Goal: Transaction & Acquisition: Obtain resource

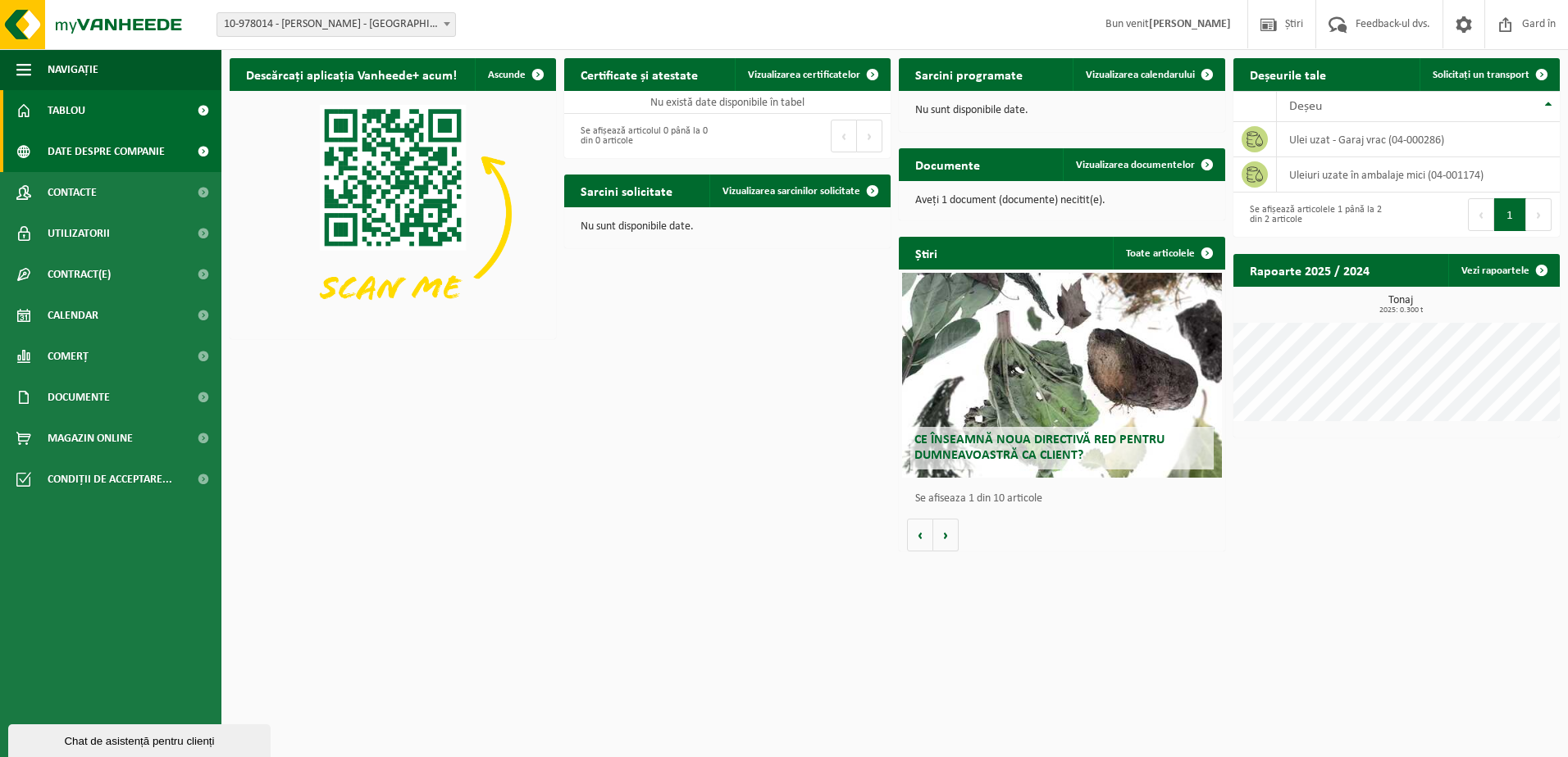
click at [89, 150] on span "Date despre companie" at bounding box center [106, 151] width 118 height 41
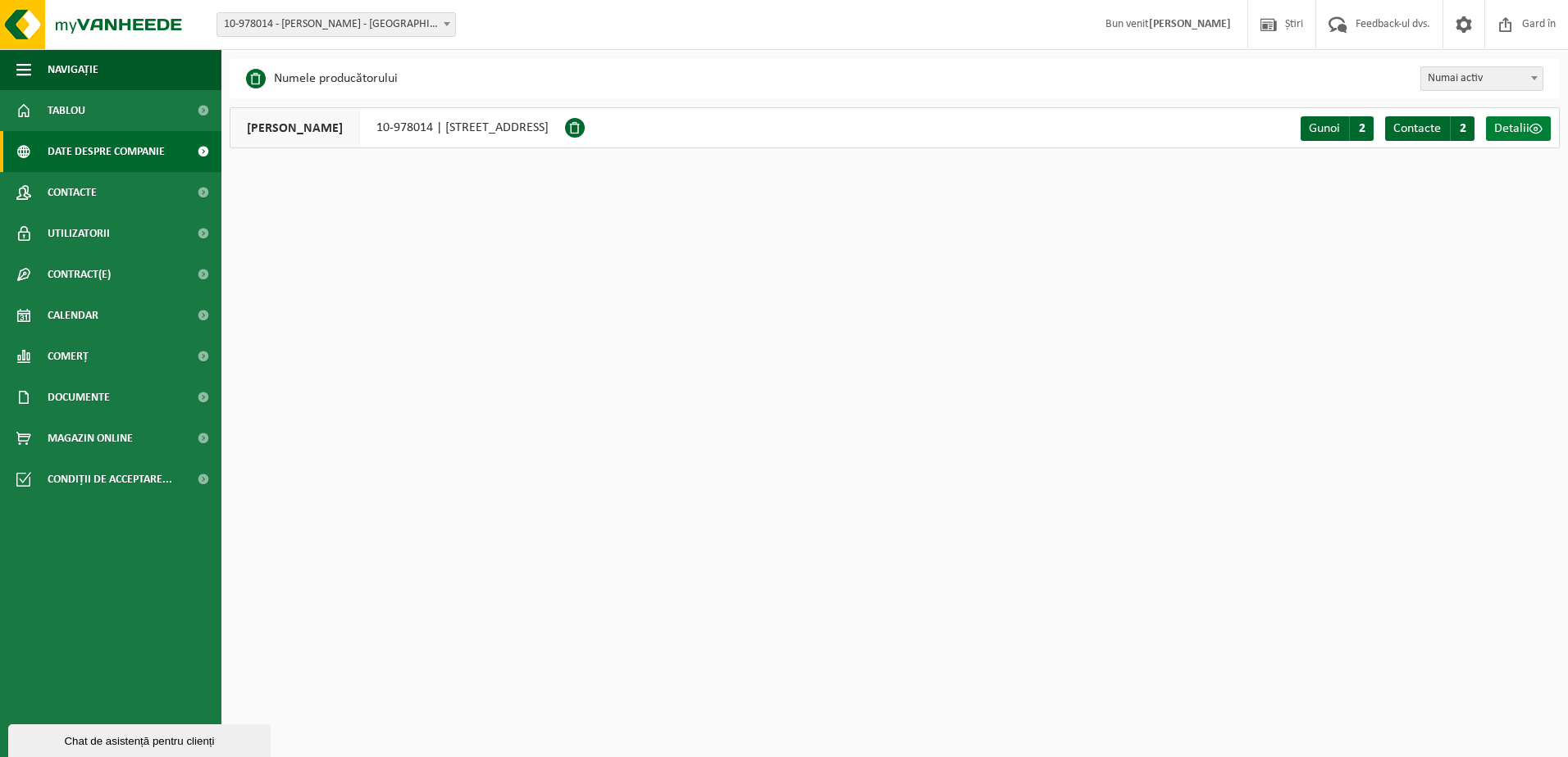
click at [1523, 131] on span "Detalii" at bounding box center [1512, 128] width 36 height 13
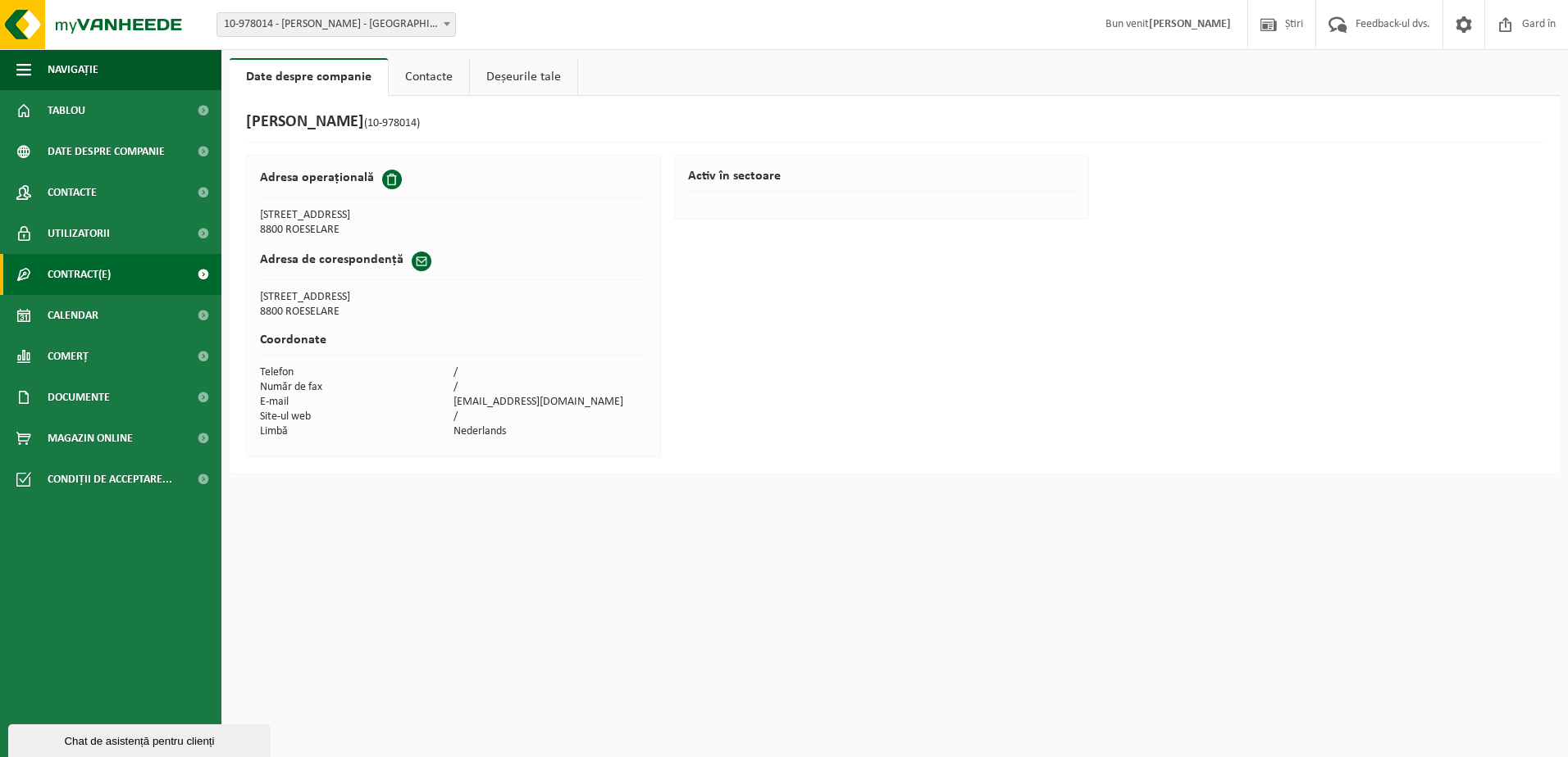
click at [110, 279] on span "Contract(e)" at bounding box center [78, 274] width 63 height 41
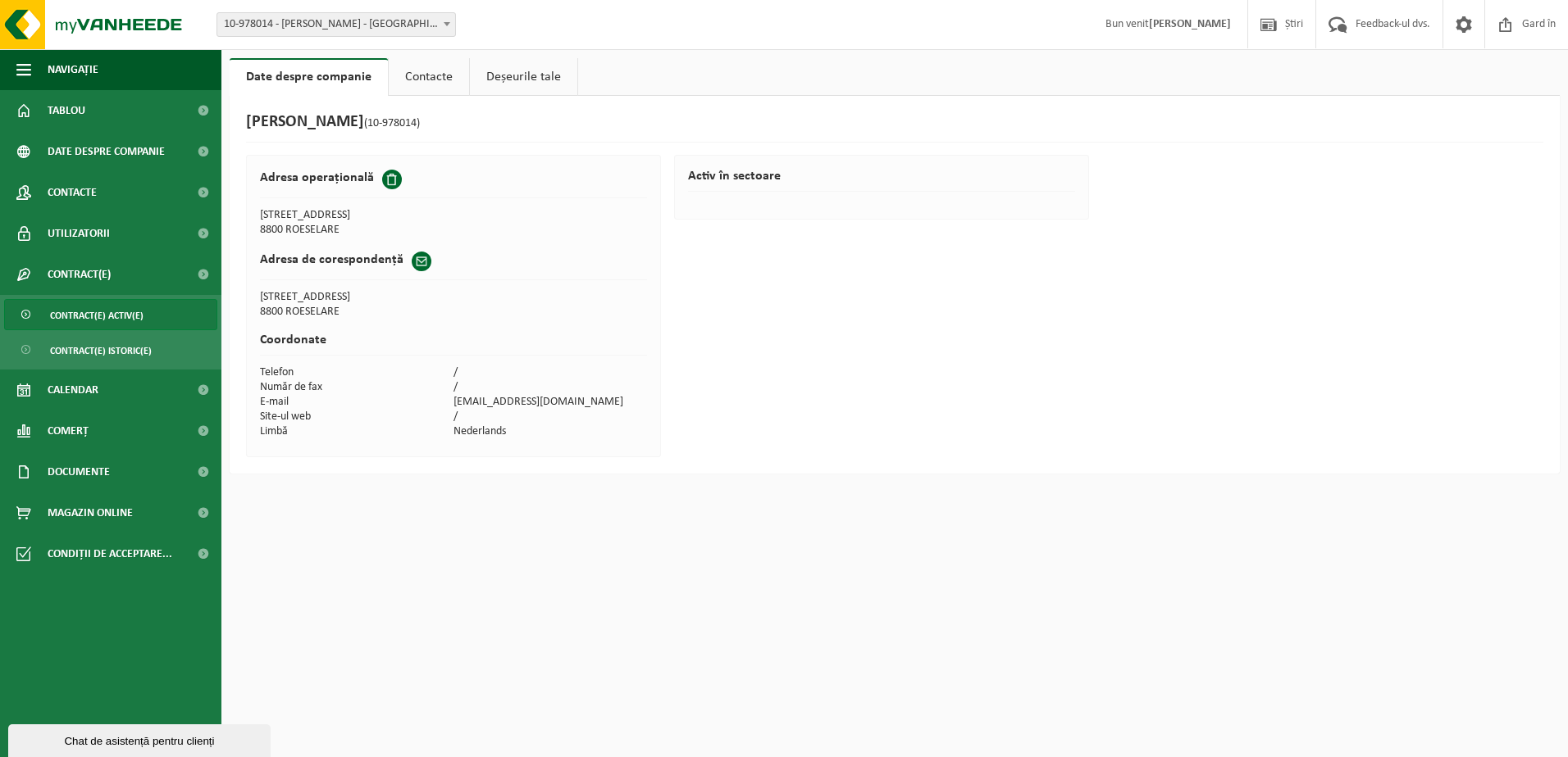
click at [105, 311] on span "Contract(e) activ(e)" at bounding box center [96, 315] width 94 height 31
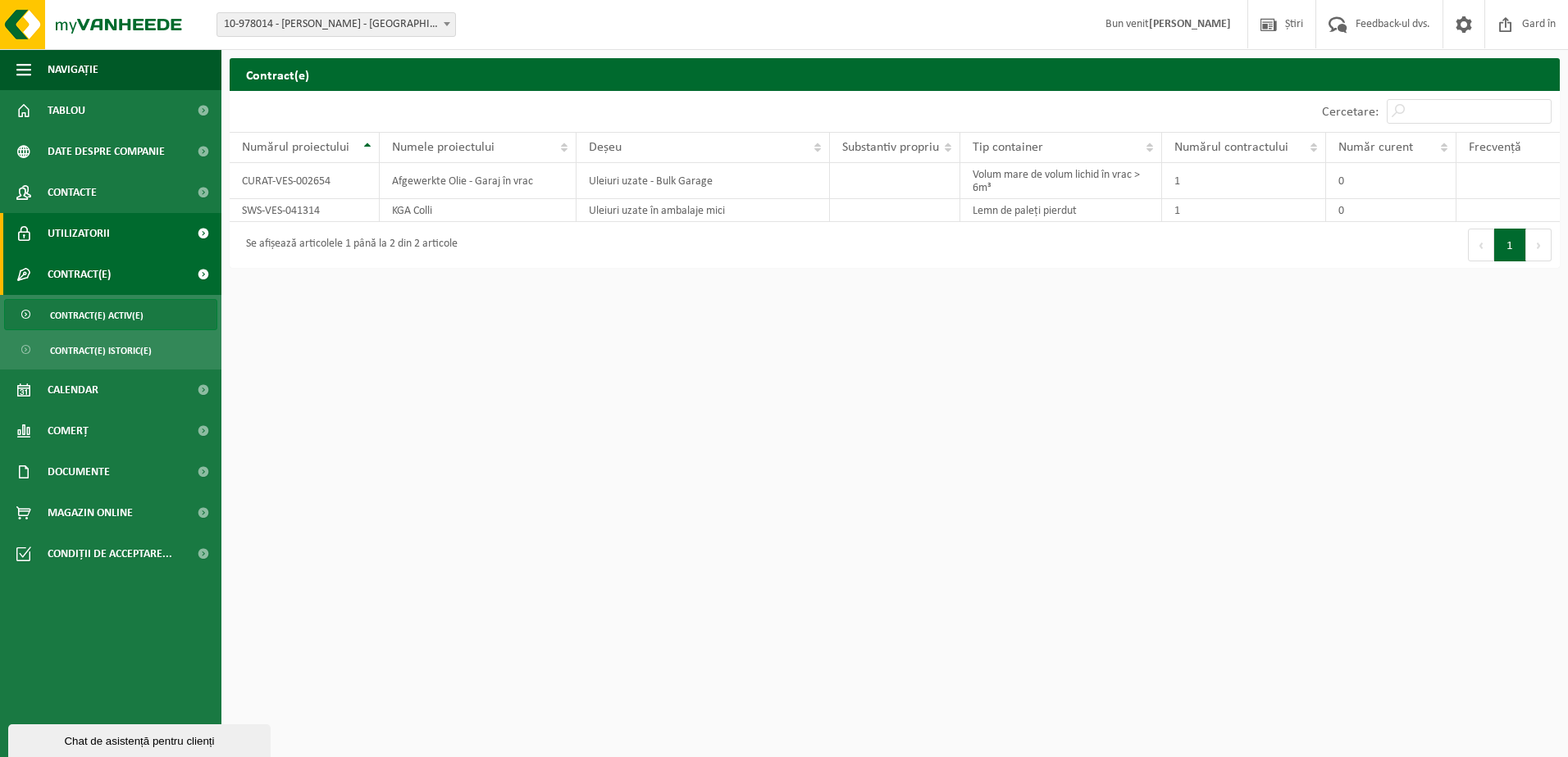
click at [91, 240] on span "Utilizatorii" at bounding box center [78, 233] width 62 height 41
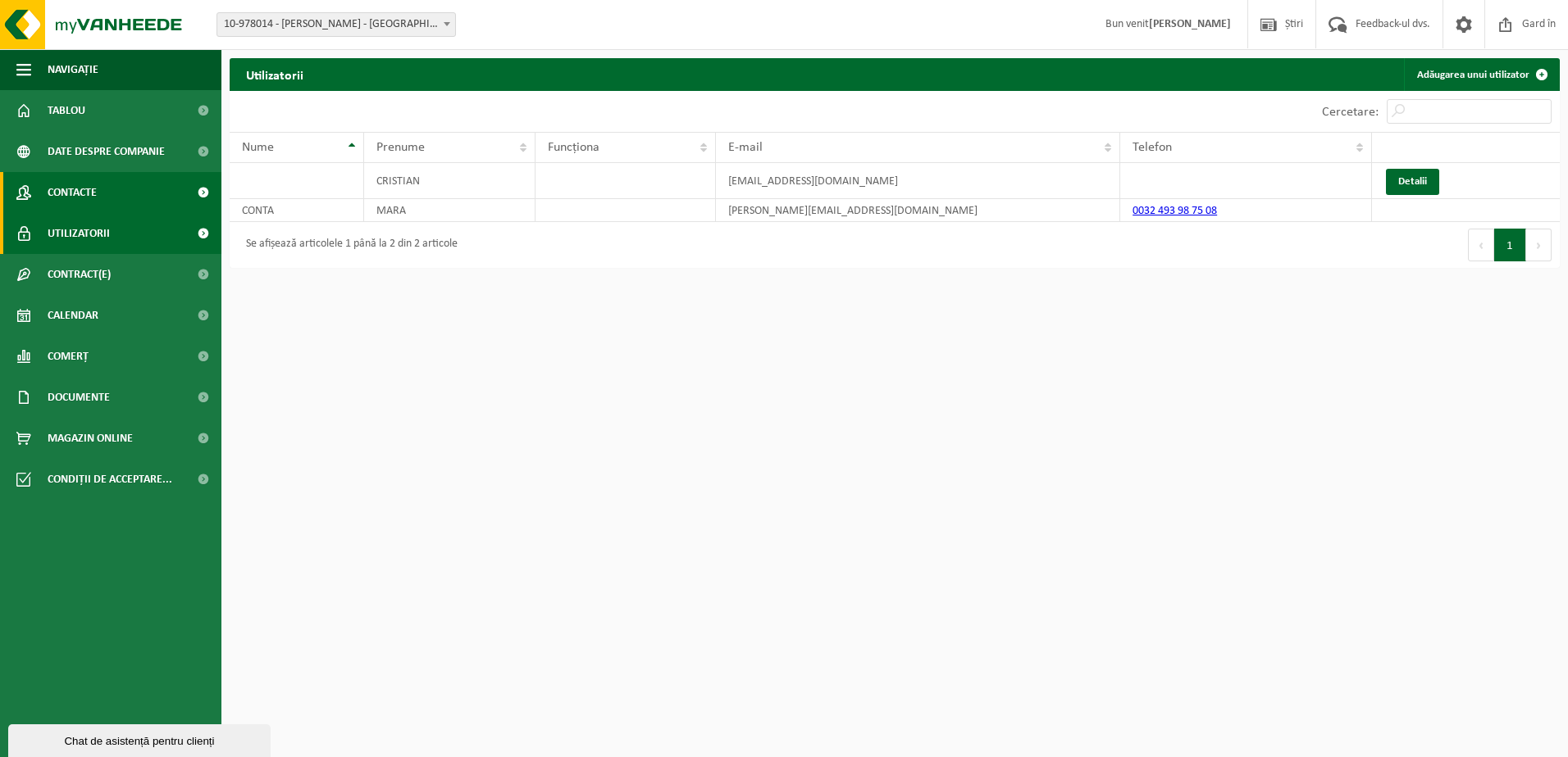
click at [110, 204] on link "Contacte" at bounding box center [110, 192] width 222 height 41
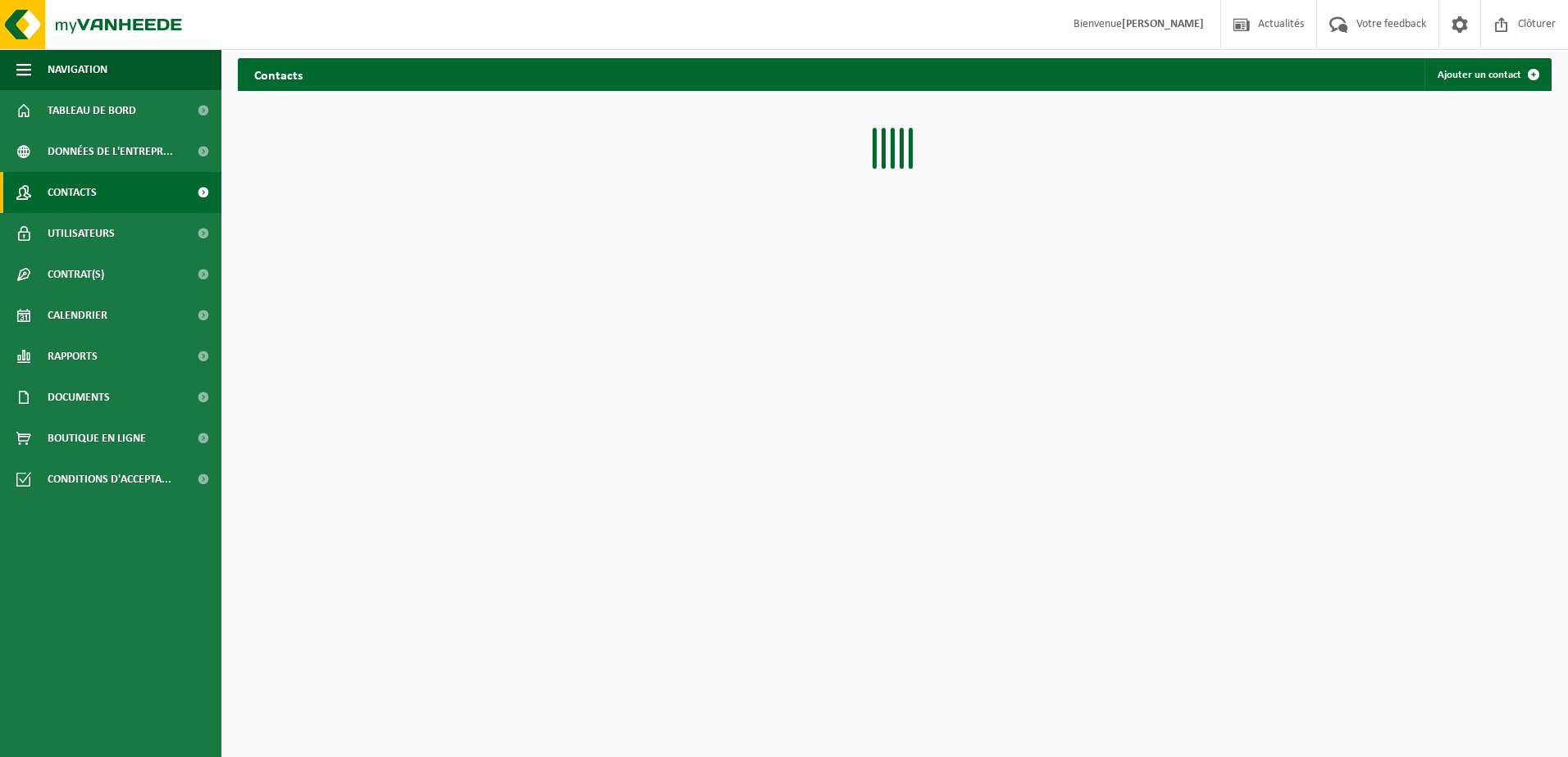
click at [126, 150] on span "Données de l'entrepr..." at bounding box center [110, 151] width 126 height 41
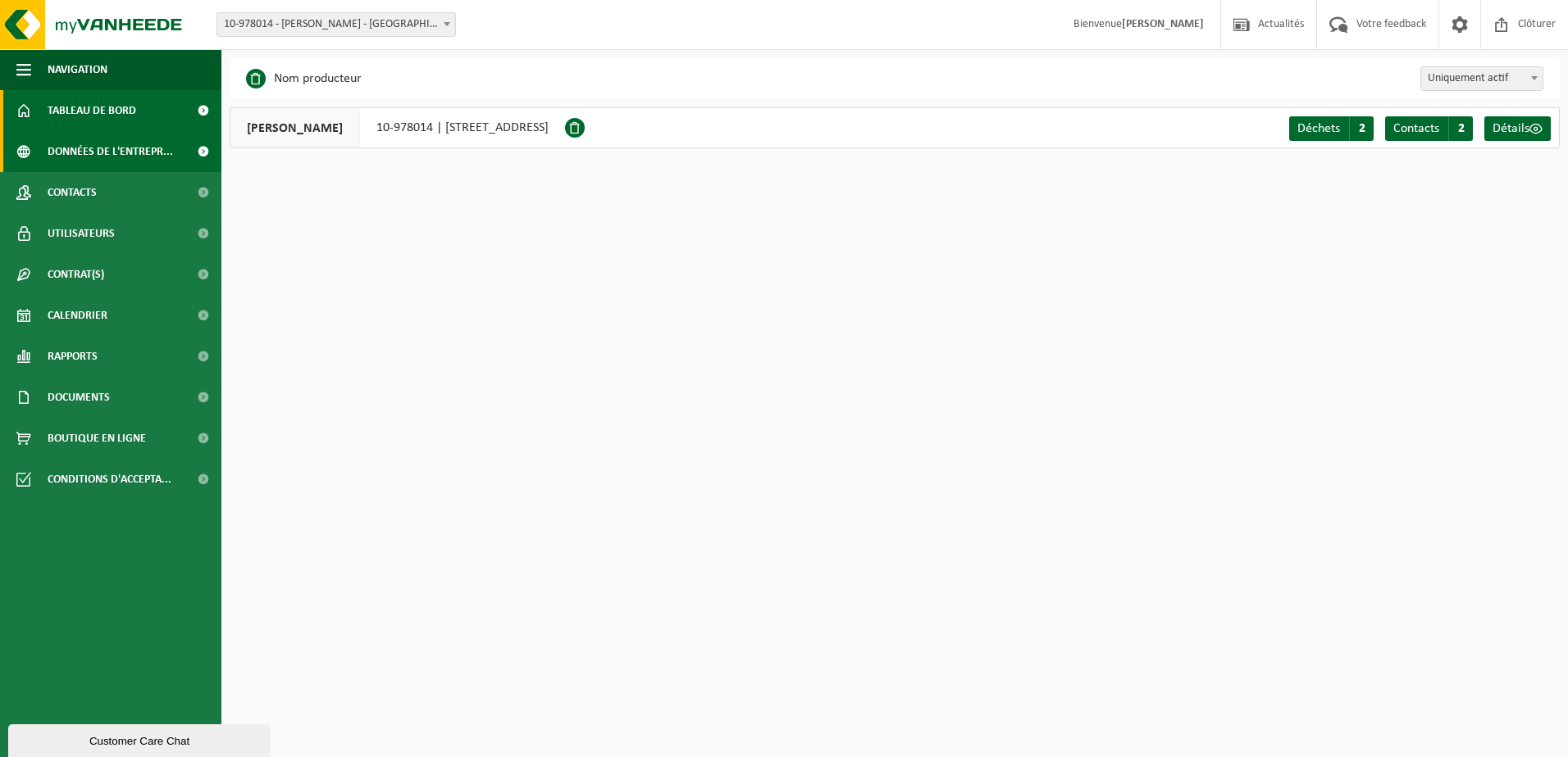
click at [100, 124] on span "Tableau de bord" at bounding box center [91, 110] width 88 height 41
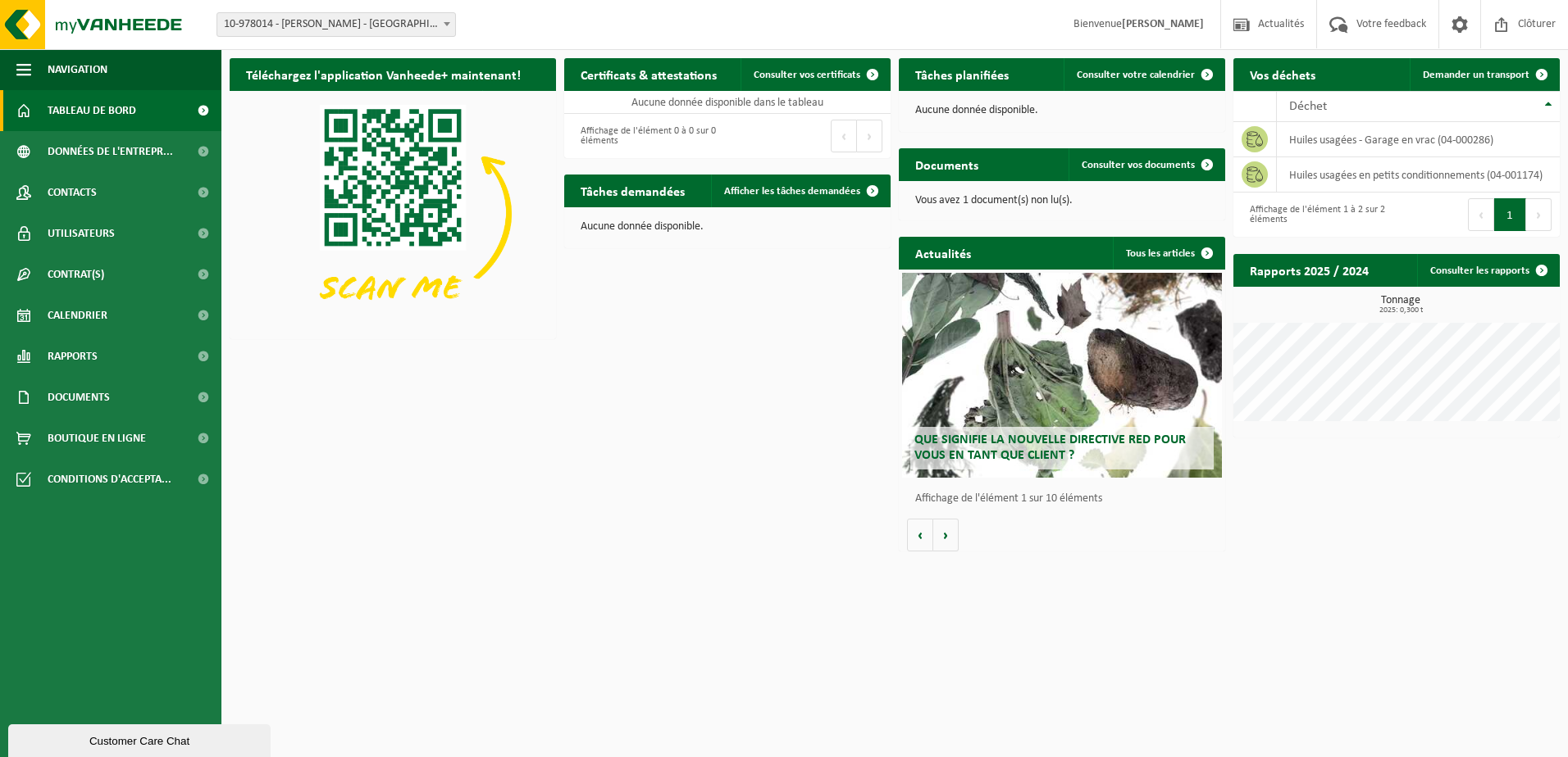
click at [324, 28] on span "10-978014 - [PERSON_NAME] - [GEOGRAPHIC_DATA]" at bounding box center [336, 25] width 238 height 23
click at [1549, 26] on span "Clôturer" at bounding box center [1537, 24] width 46 height 48
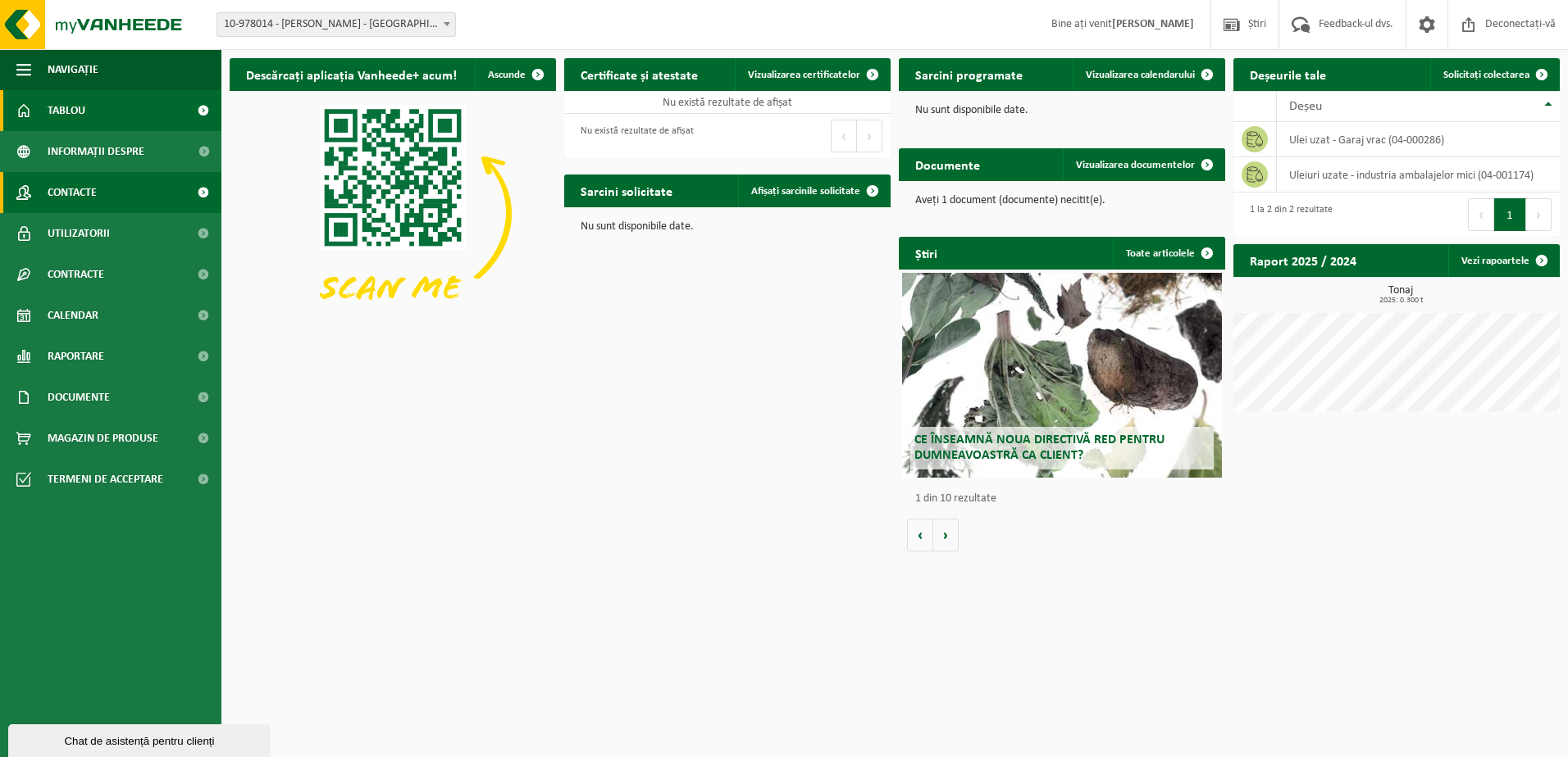
click at [73, 187] on span "Contacte" at bounding box center [71, 192] width 49 height 41
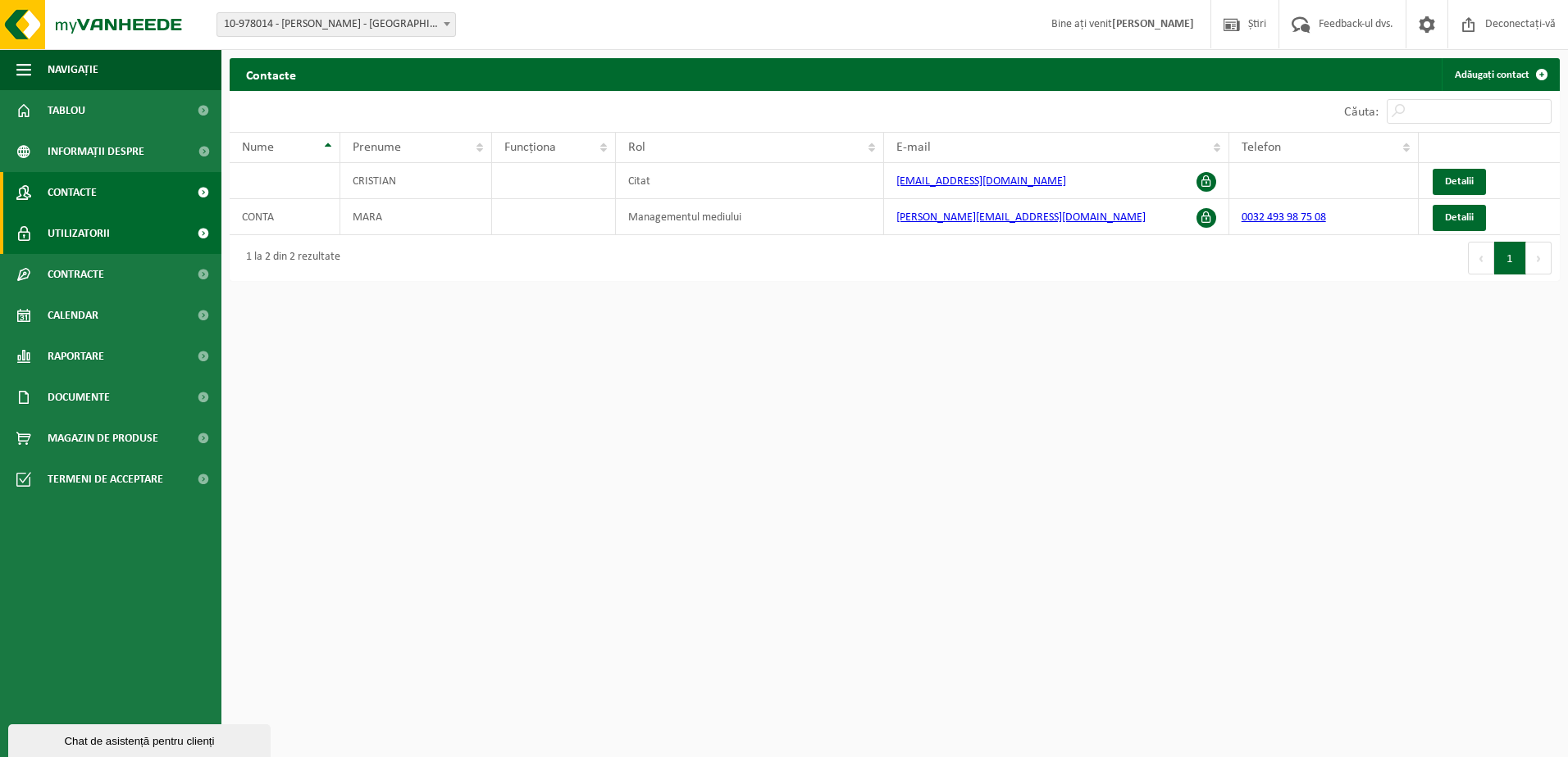
click at [102, 226] on span "Utilizatorii" at bounding box center [78, 233] width 62 height 41
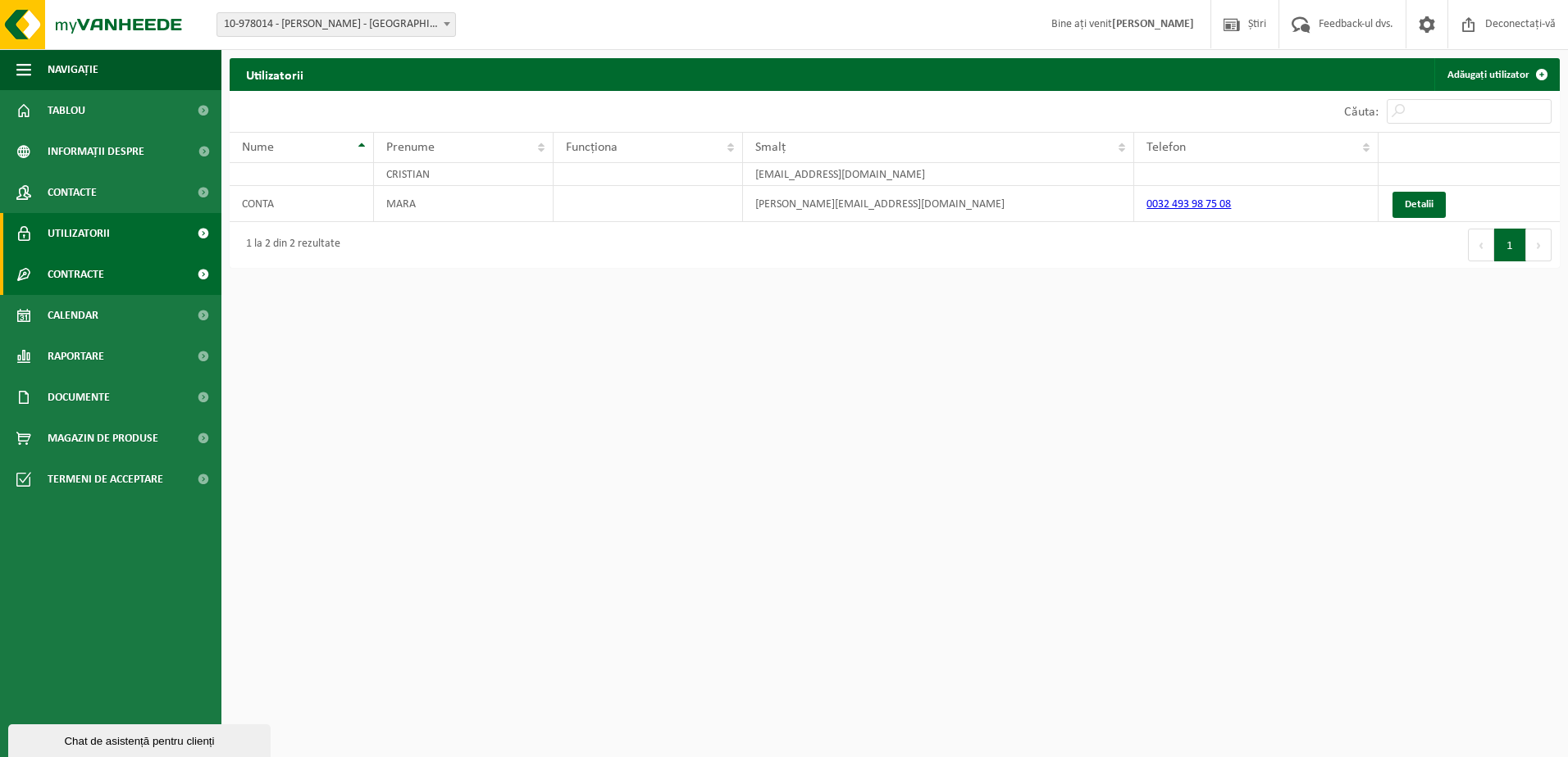
click at [92, 266] on span "Contracte" at bounding box center [76, 274] width 57 height 41
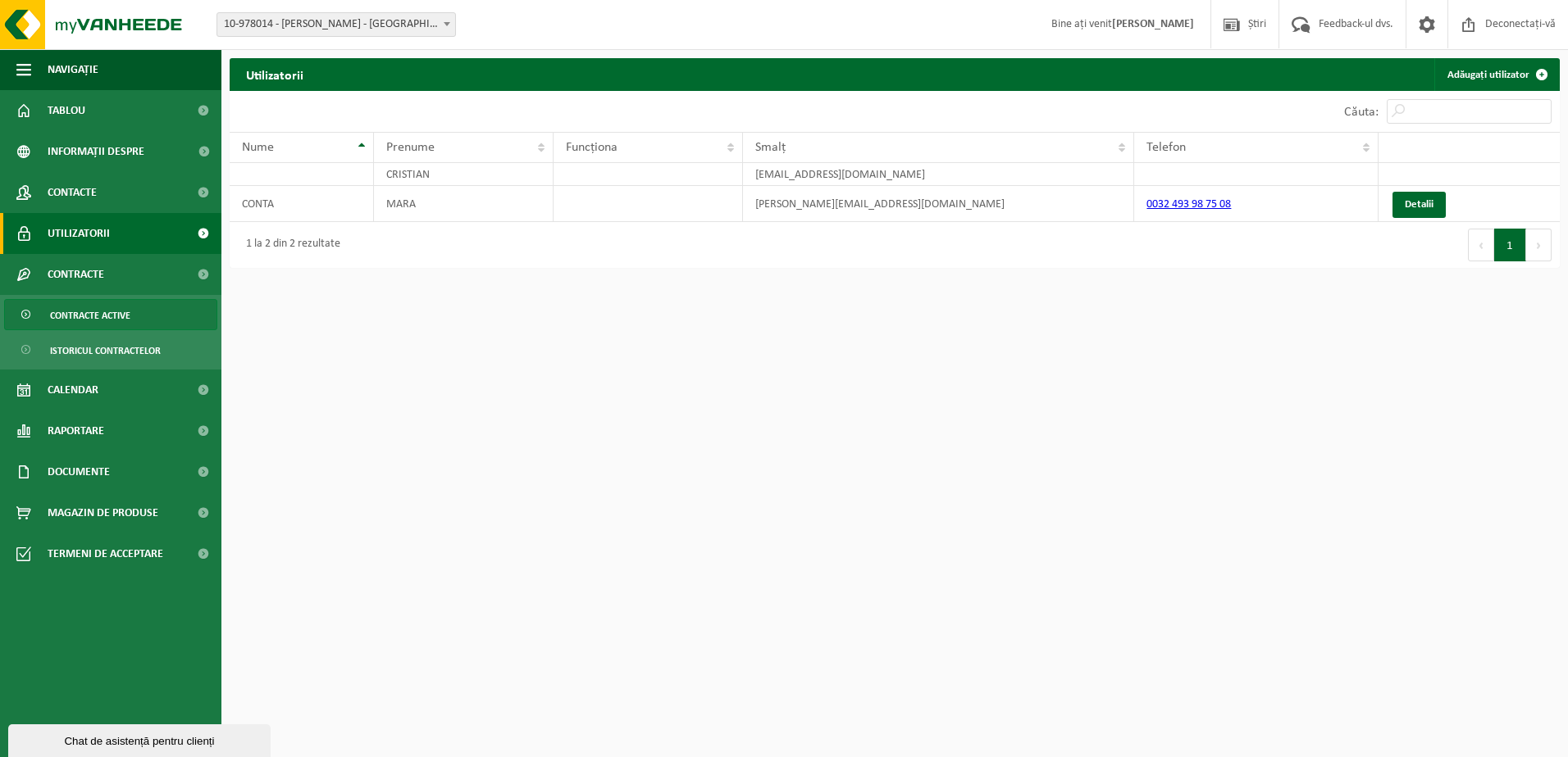
click at [113, 313] on span "Contracte active" at bounding box center [90, 315] width 80 height 31
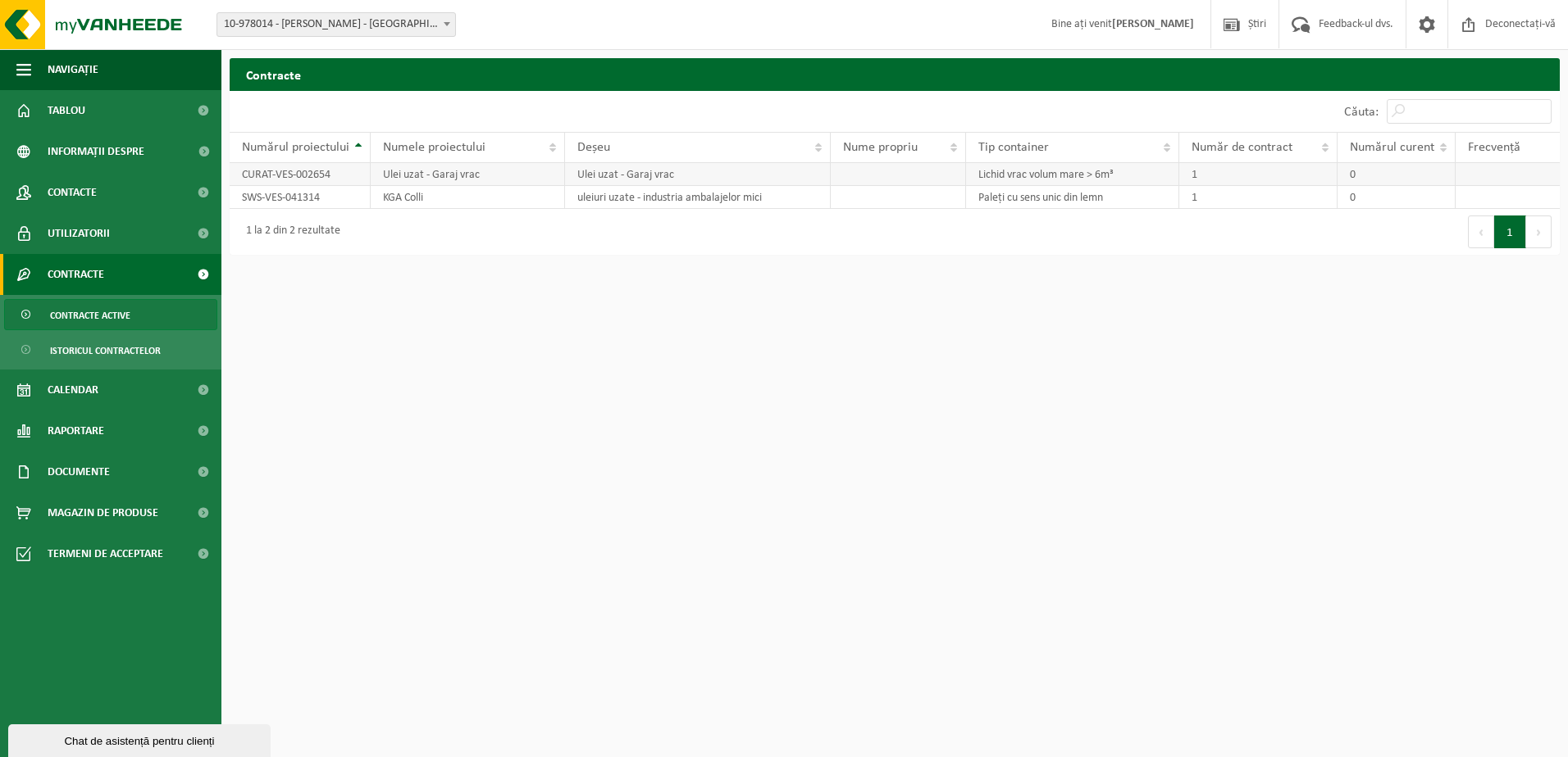
click at [333, 176] on td "CURAT-VES-002654" at bounding box center [300, 175] width 141 height 23
click at [329, 176] on td "CURAT-VES-002654" at bounding box center [300, 175] width 141 height 23
click at [92, 427] on span "Raportare" at bounding box center [76, 431] width 57 height 41
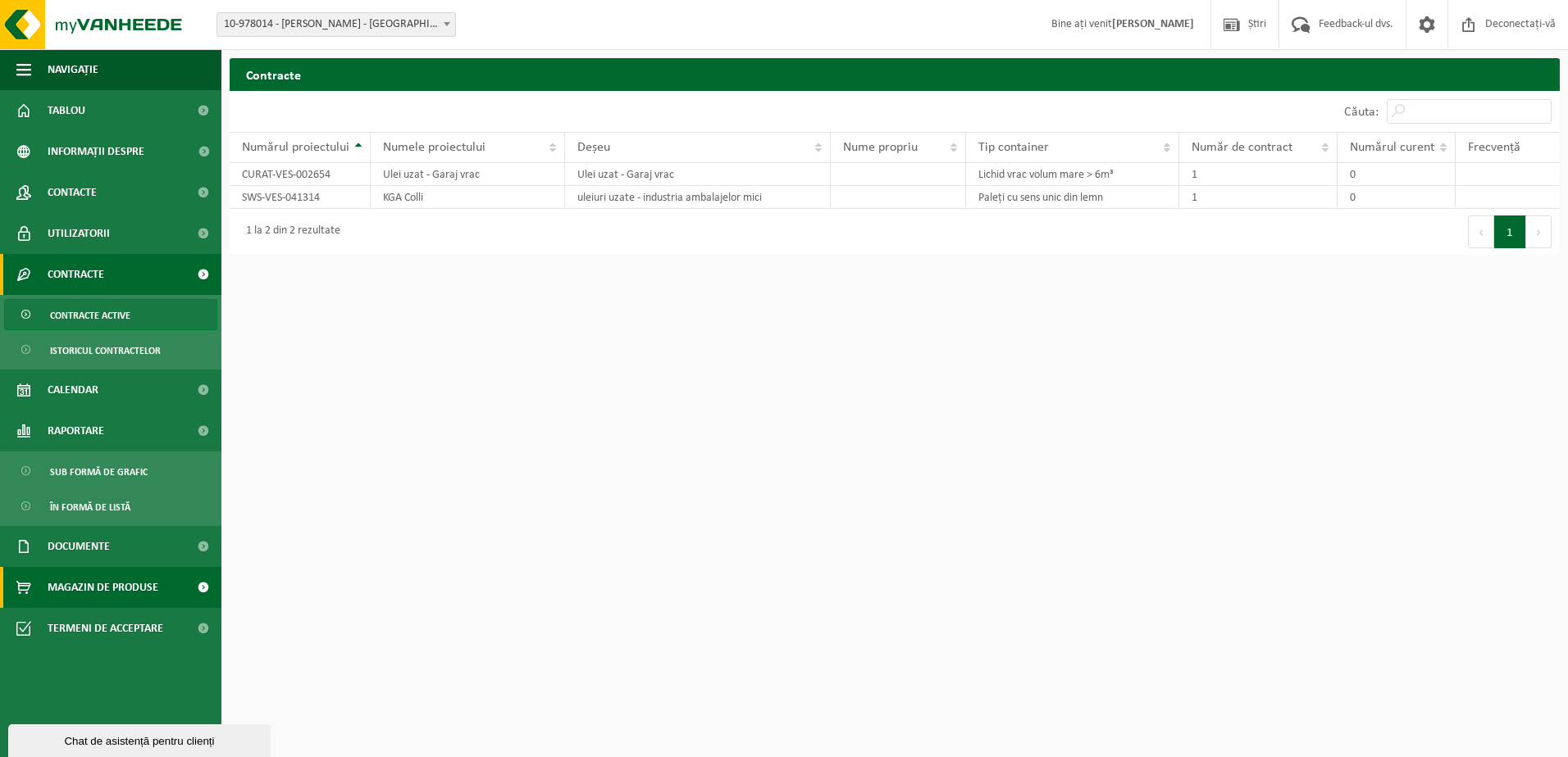
click at [121, 580] on span "Magazin de produse" at bounding box center [102, 588] width 110 height 41
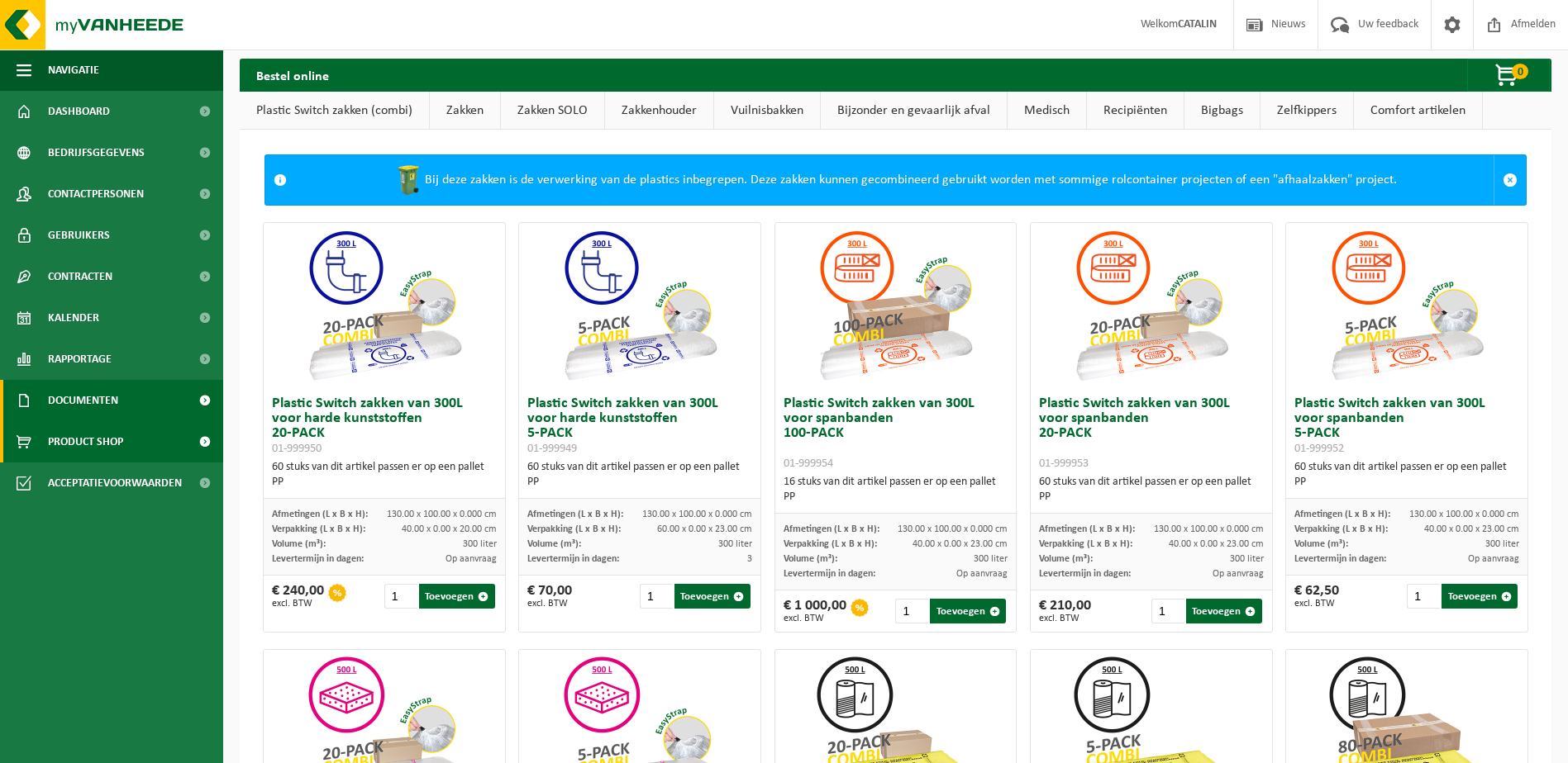
click at [113, 413] on span "Documenten" at bounding box center [83, 400] width 70 height 41
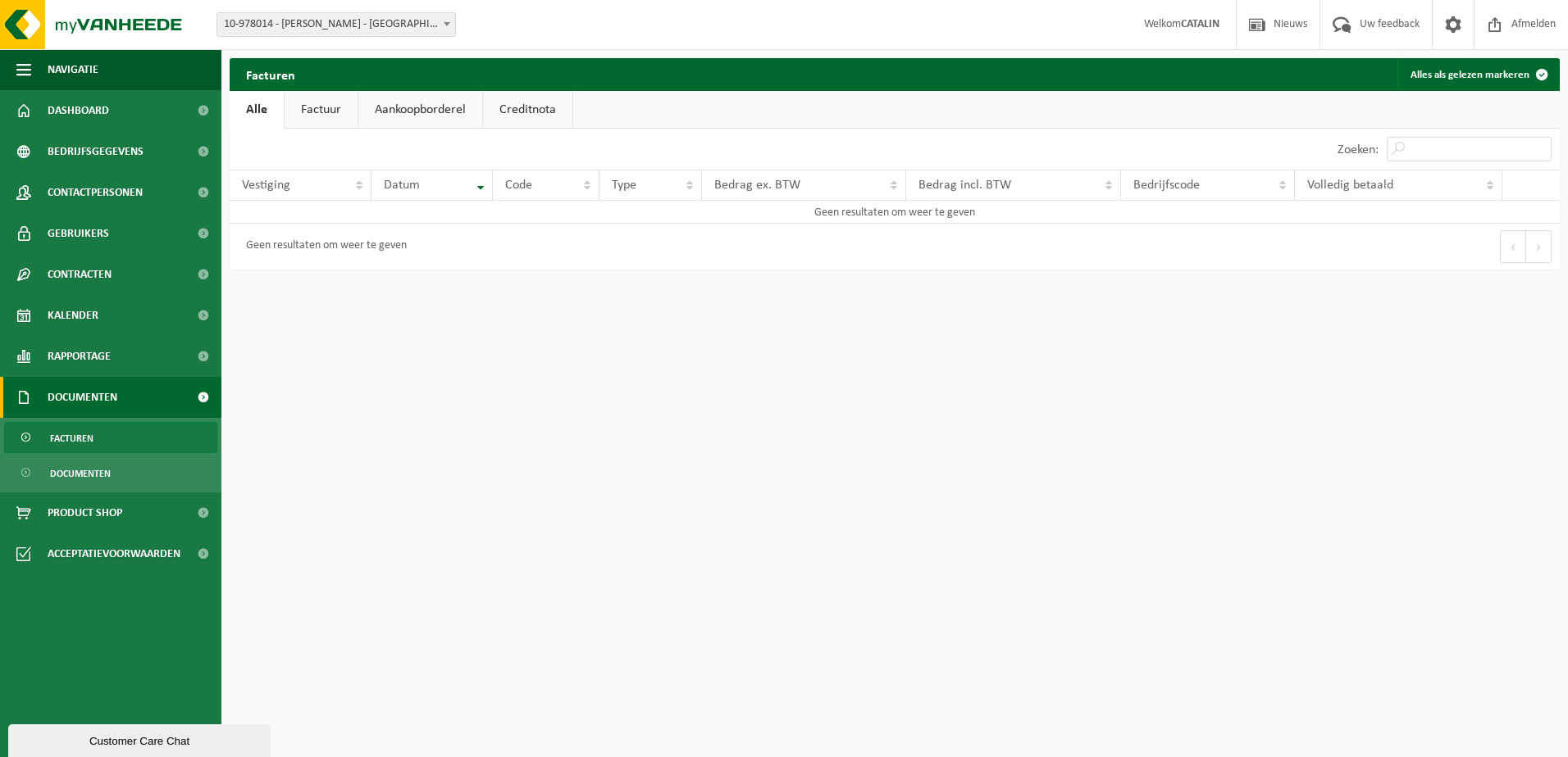
click at [86, 439] on span "Facturen" at bounding box center [71, 438] width 44 height 31
click at [327, 126] on link "Factuur" at bounding box center [321, 110] width 73 height 37
click at [410, 123] on link "Aankoopborderel" at bounding box center [421, 110] width 124 height 37
click at [519, 122] on link "Creditnota" at bounding box center [535, 110] width 89 height 37
click at [1514, 21] on span "Afmelden" at bounding box center [1533, 24] width 53 height 48
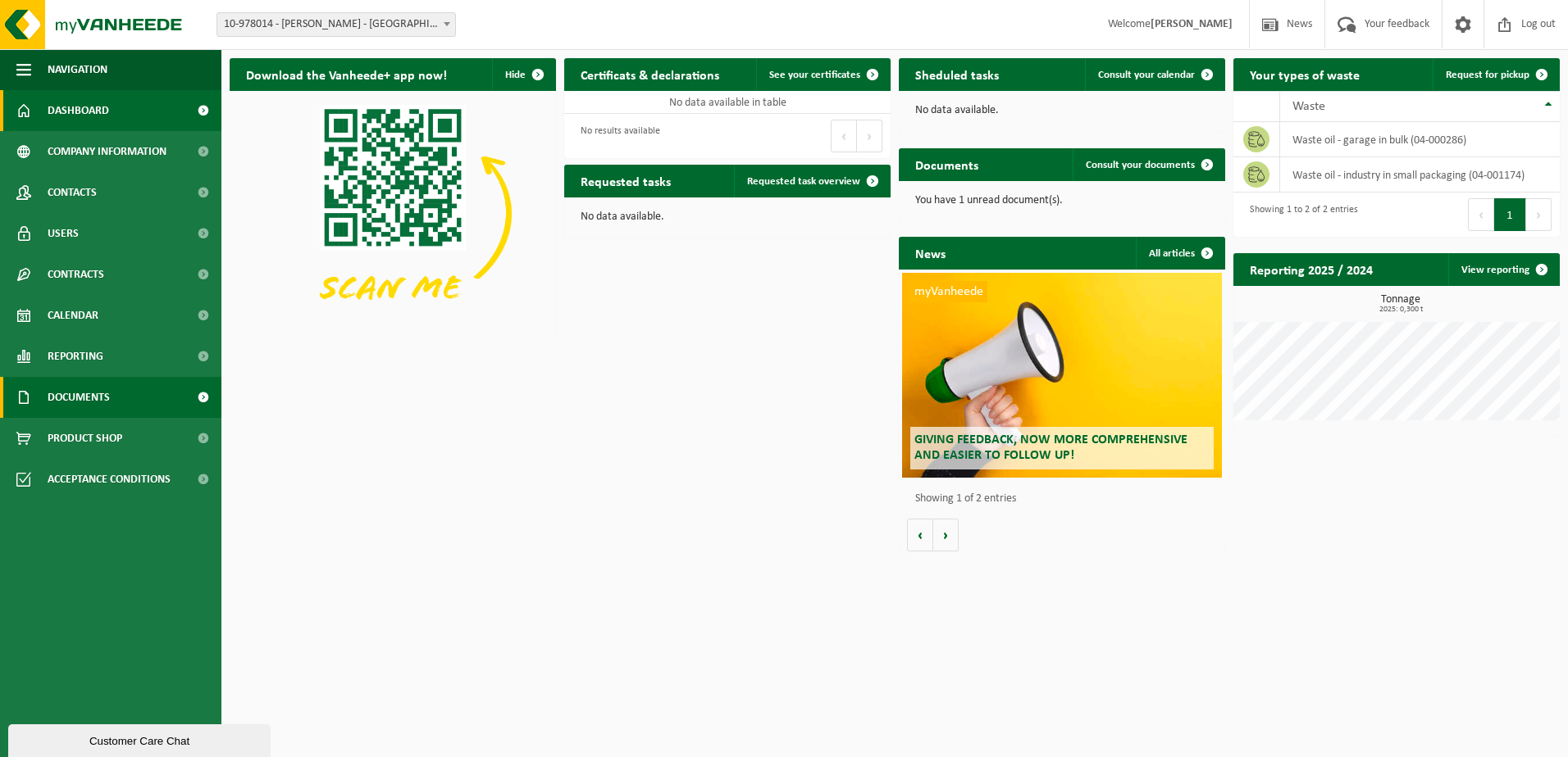
click at [197, 402] on span at bounding box center [202, 397] width 37 height 41
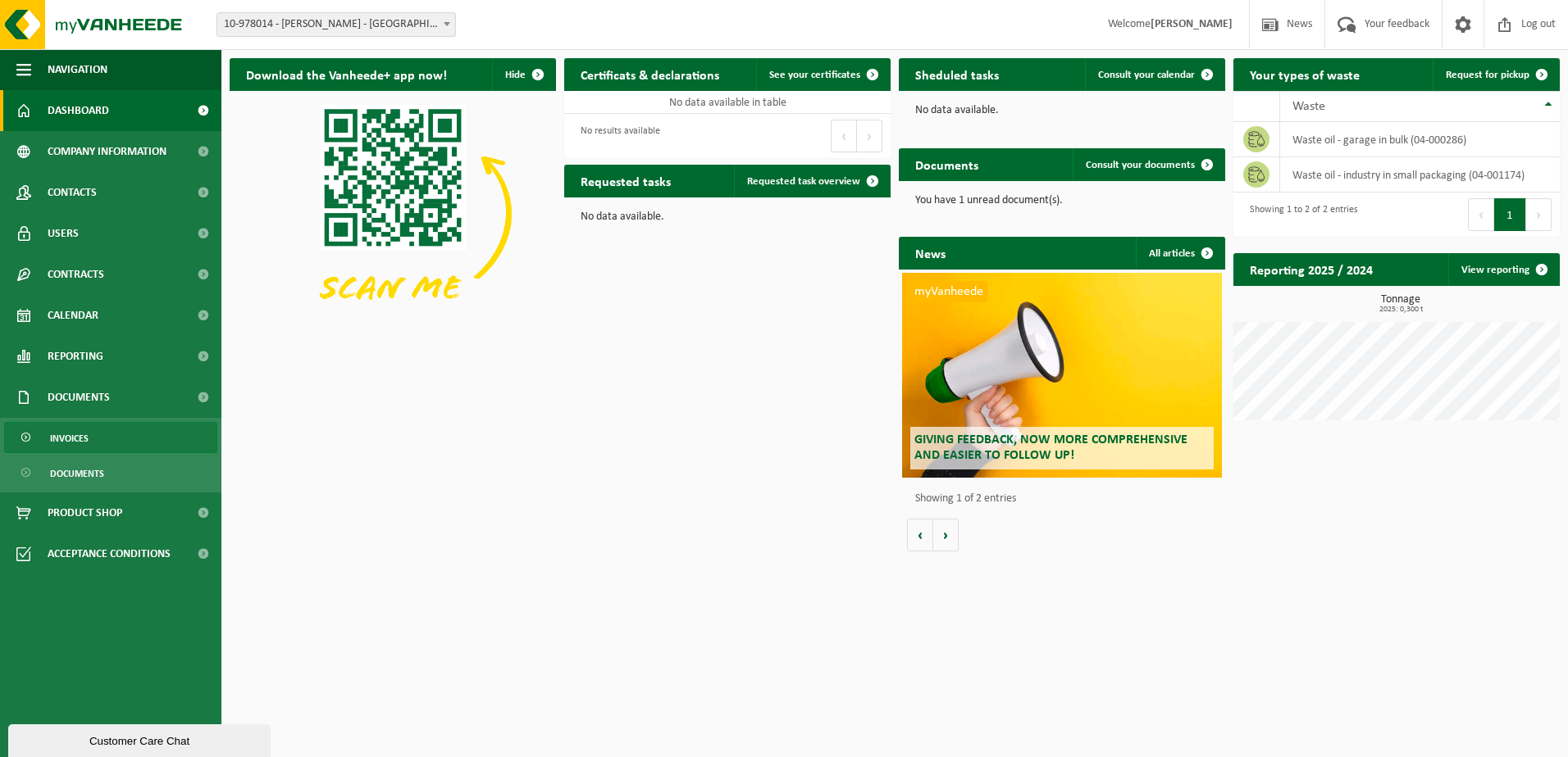
click at [64, 443] on span "Invoices" at bounding box center [69, 438] width 38 height 31
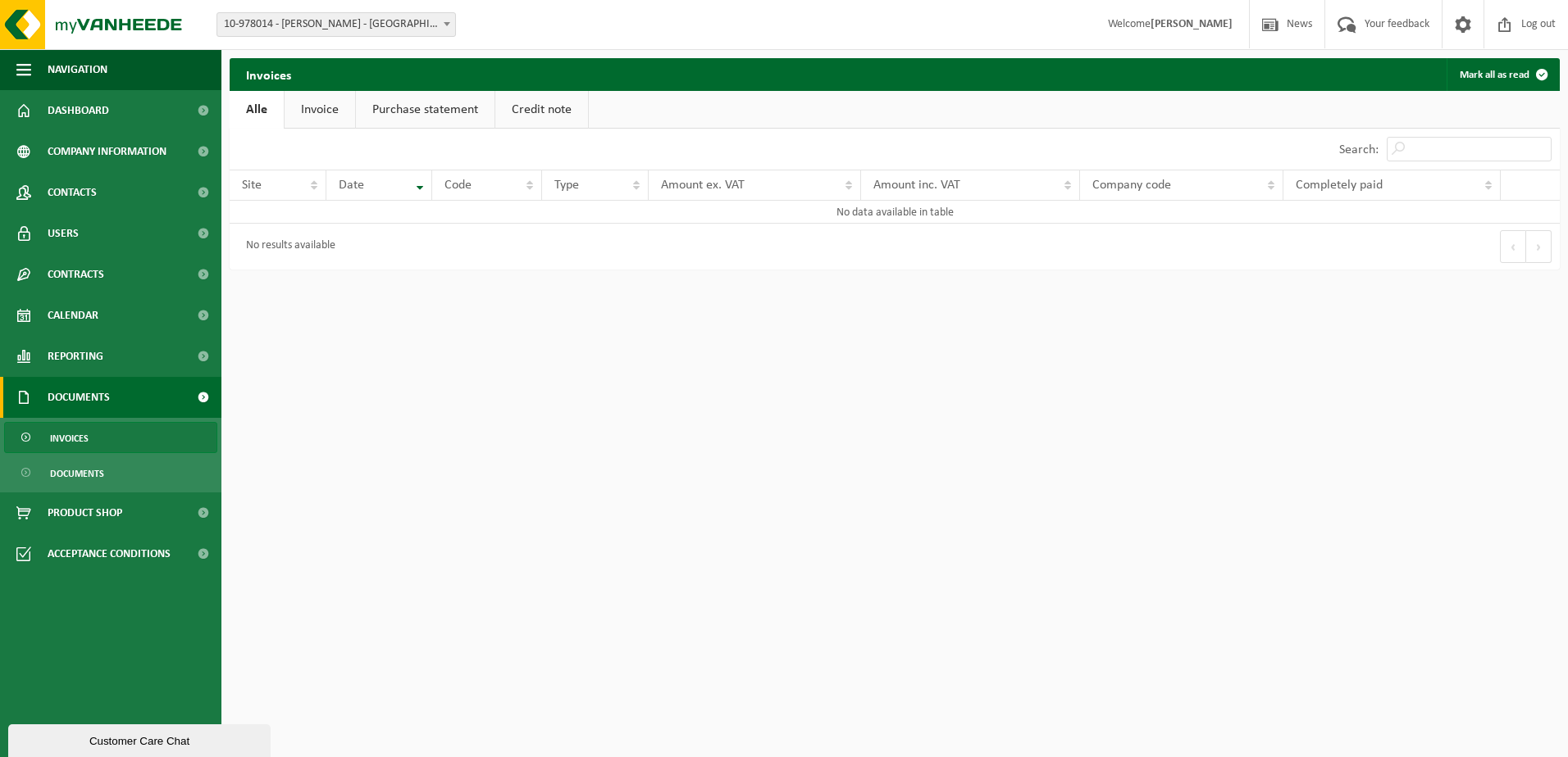
click at [346, 120] on link "Invoice" at bounding box center [319, 110] width 70 height 37
click at [396, 111] on link "Purchase statement" at bounding box center [427, 110] width 139 height 37
click at [534, 110] on link "Credit note" at bounding box center [546, 110] width 93 height 37
drag, startPoint x: 353, startPoint y: 111, endPoint x: 341, endPoint y: 112, distance: 12.0
click at [352, 111] on link "Invoice" at bounding box center [318, 110] width 70 height 37
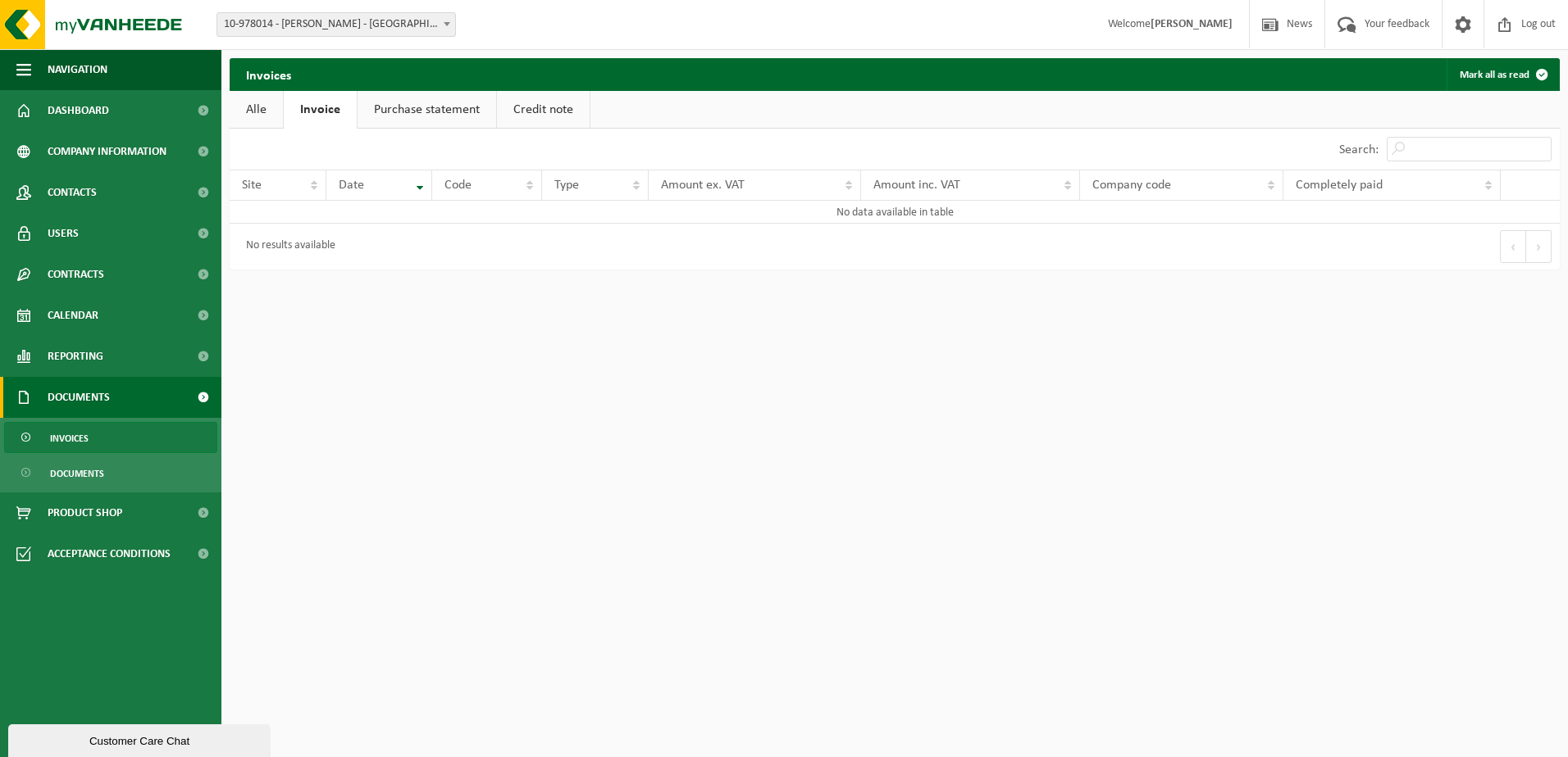
click at [273, 113] on link "Alle" at bounding box center [257, 110] width 53 height 37
click at [283, 37] on div "Site: 10-978014 - MARA LOGITRANS - ROESELARE 10-978014 - MARA LOGITRANS - ROESE…" at bounding box center [784, 25] width 1568 height 50
click at [94, 479] on span "Documents" at bounding box center [77, 473] width 54 height 31
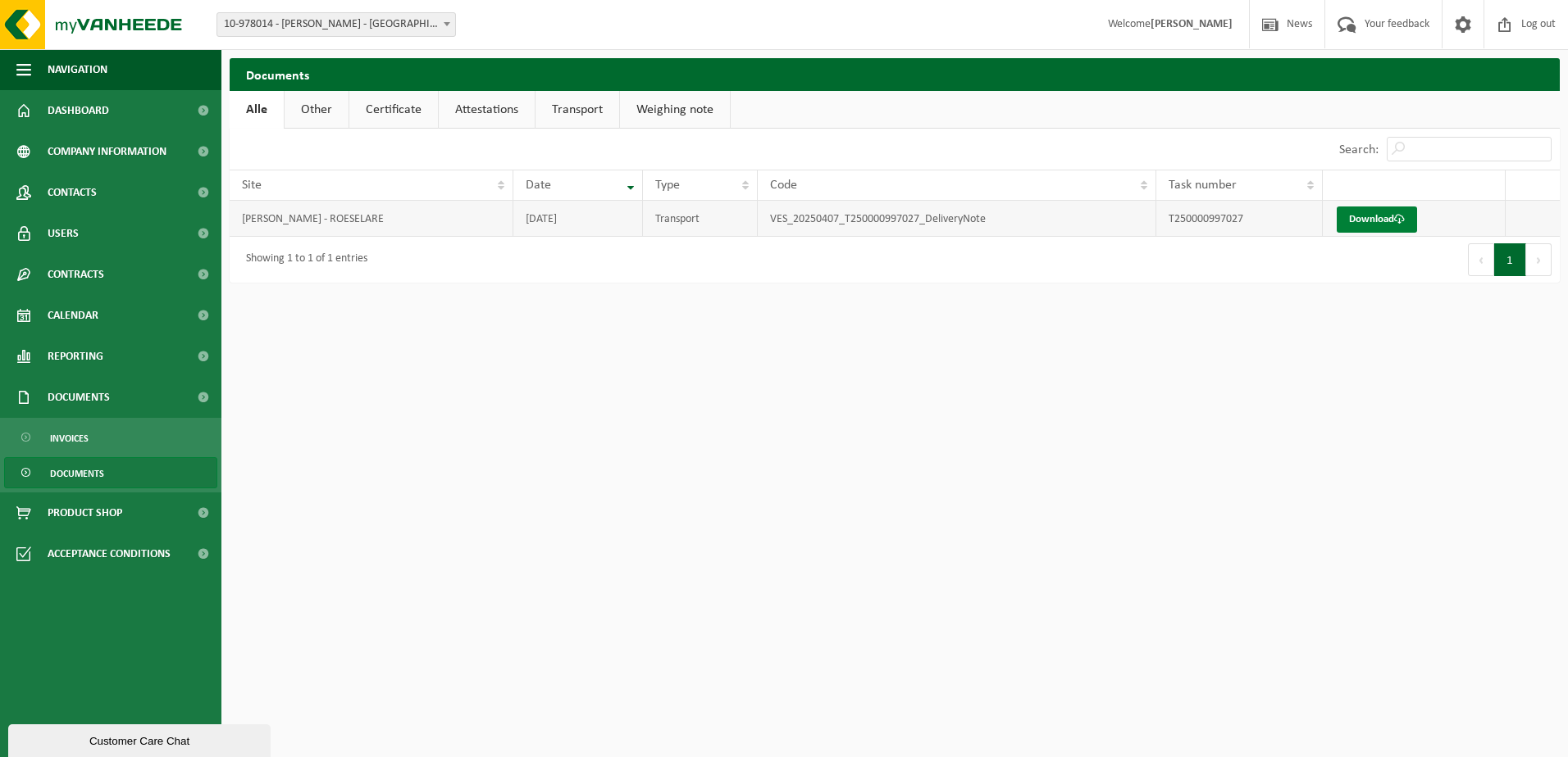
click at [1387, 217] on link "Download" at bounding box center [1376, 219] width 80 height 26
click at [84, 435] on span "Invoices" at bounding box center [69, 438] width 38 height 31
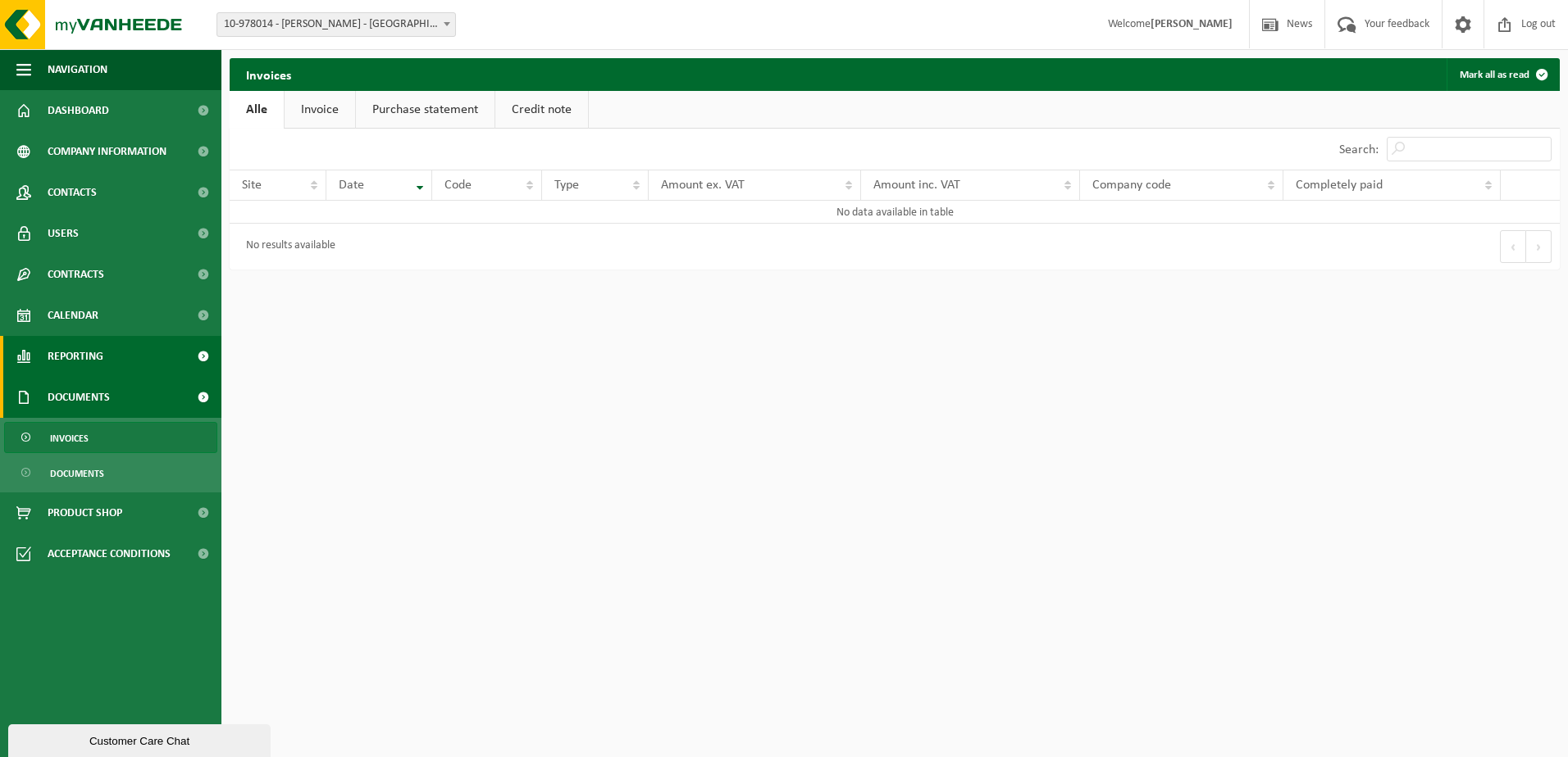
click at [78, 359] on span "Reporting" at bounding box center [75, 356] width 56 height 41
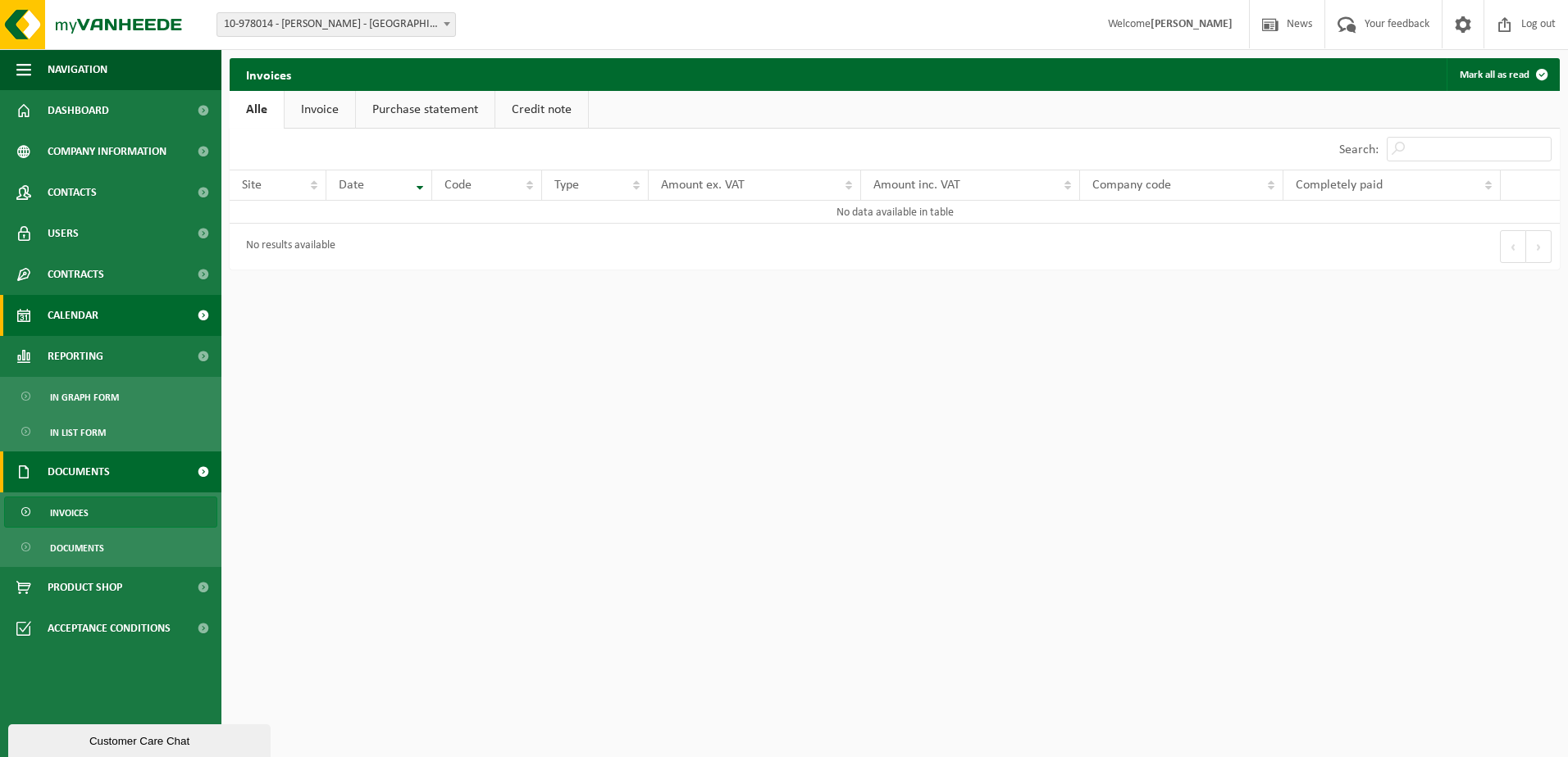
click at [90, 335] on span "Calendar" at bounding box center [72, 315] width 51 height 41
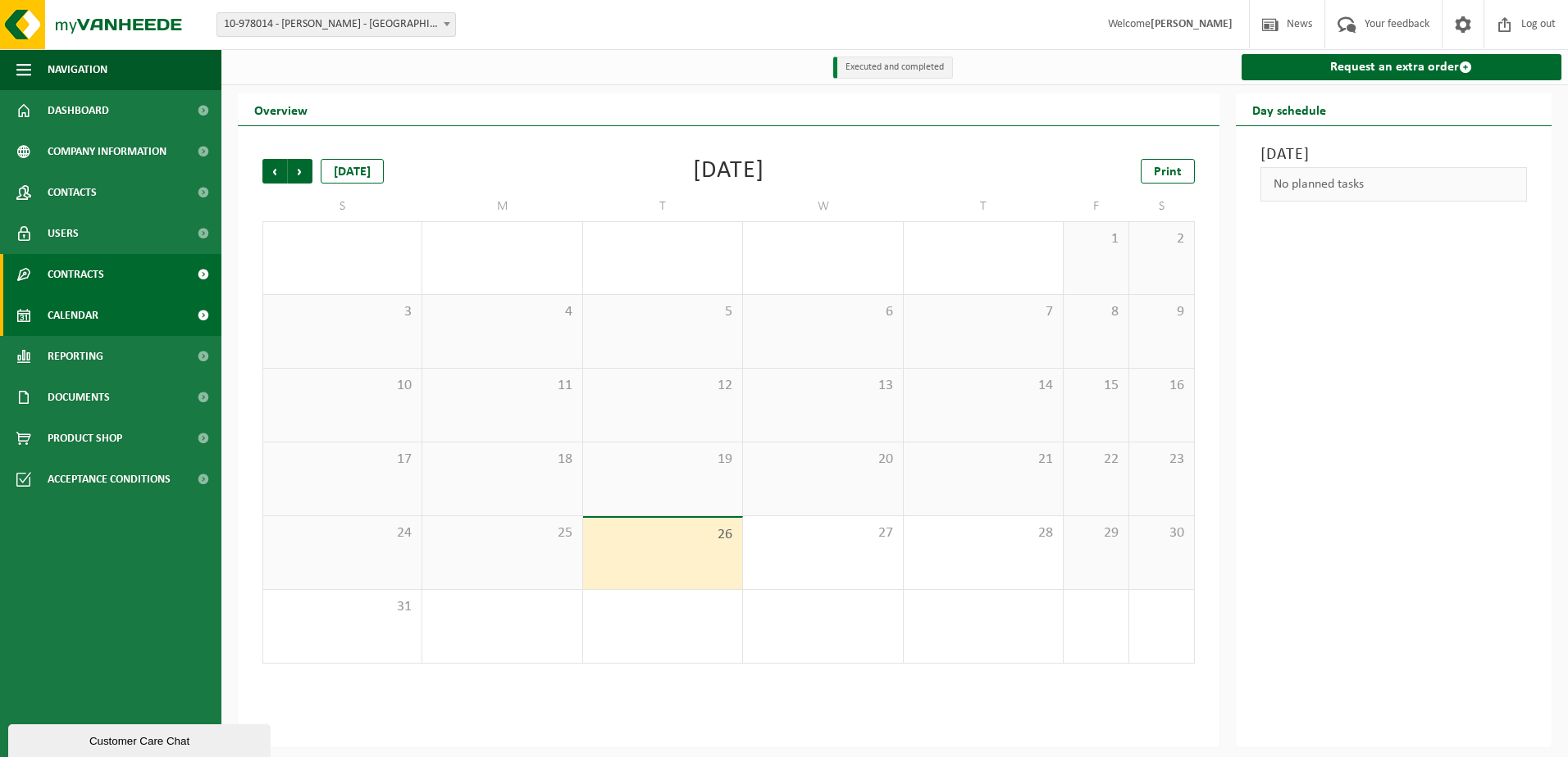
click at [89, 274] on span "Contracts" at bounding box center [76, 274] width 57 height 41
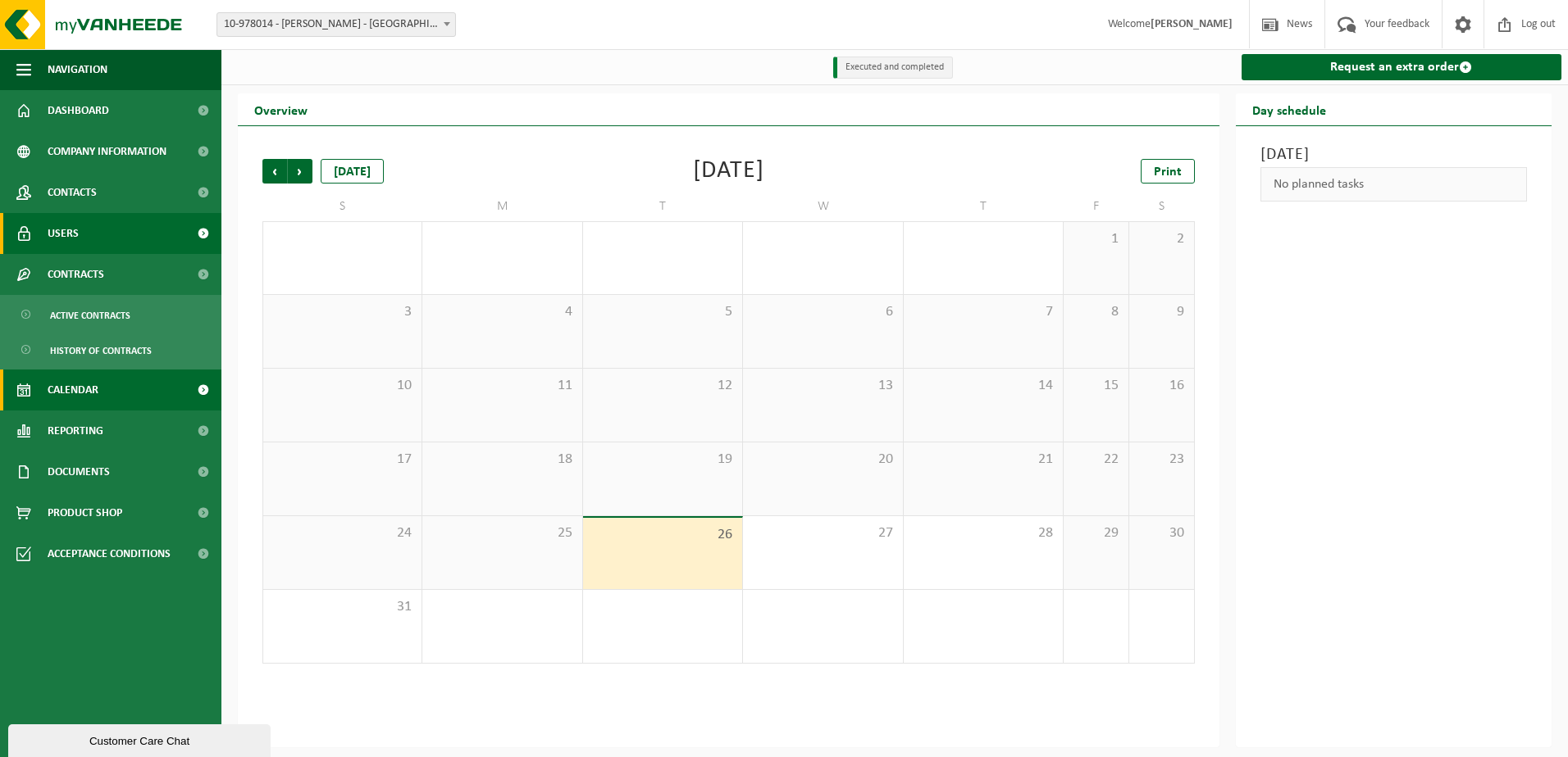
click at [83, 233] on link "Users" at bounding box center [110, 233] width 222 height 41
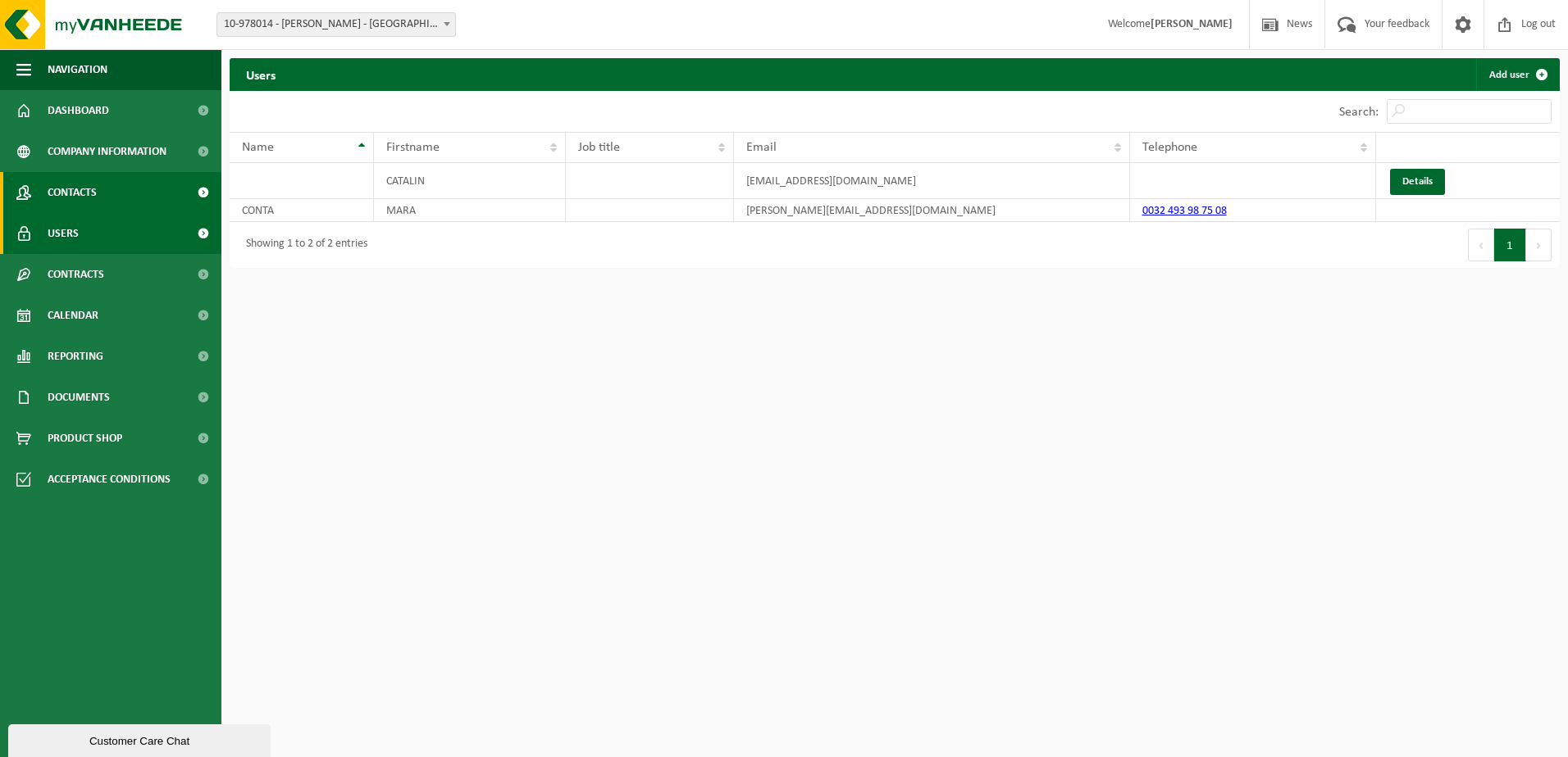
click at [97, 194] on span "Contacts" at bounding box center [71, 192] width 49 height 41
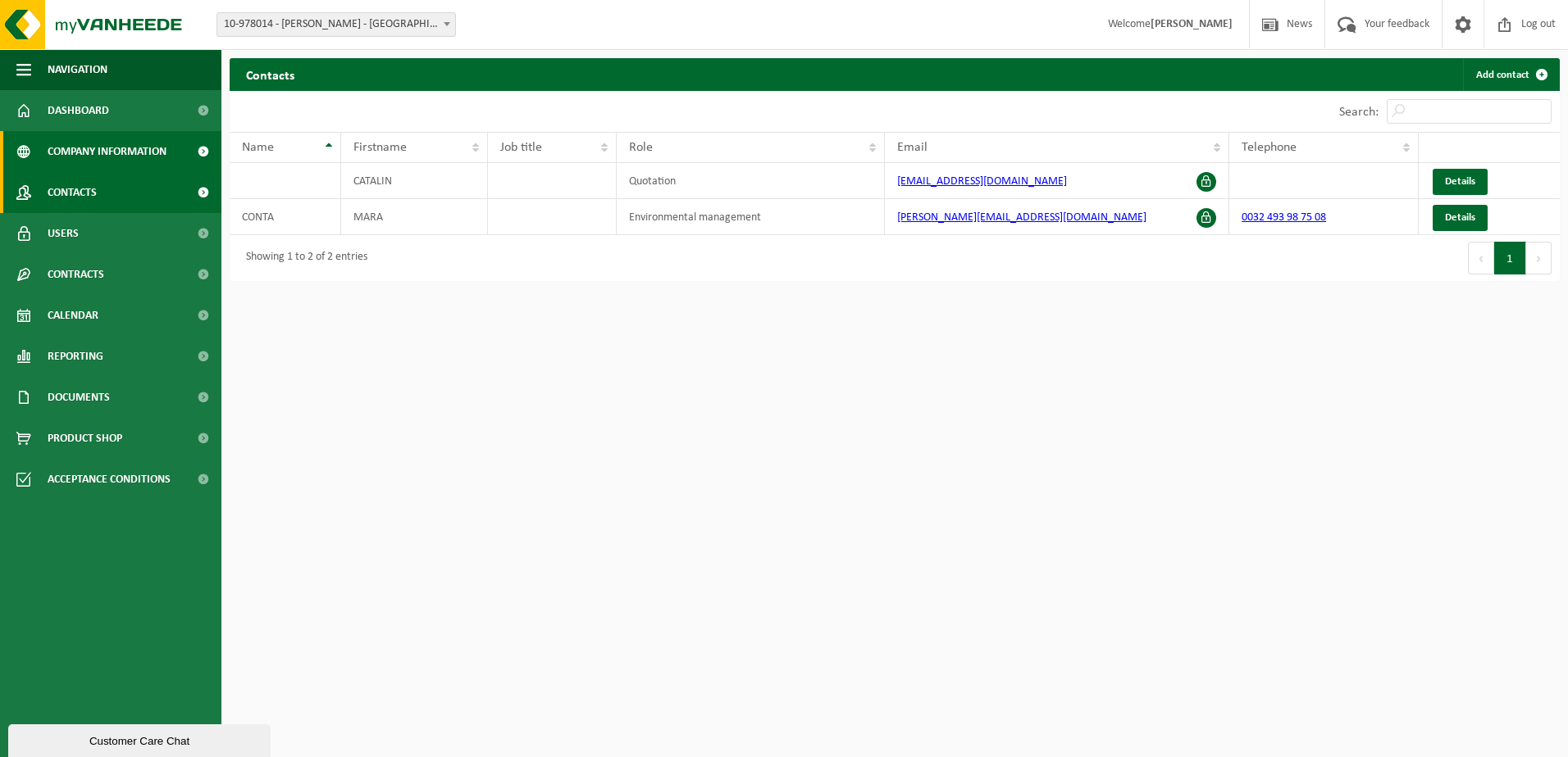
click at [105, 153] on span "Company information" at bounding box center [106, 151] width 118 height 41
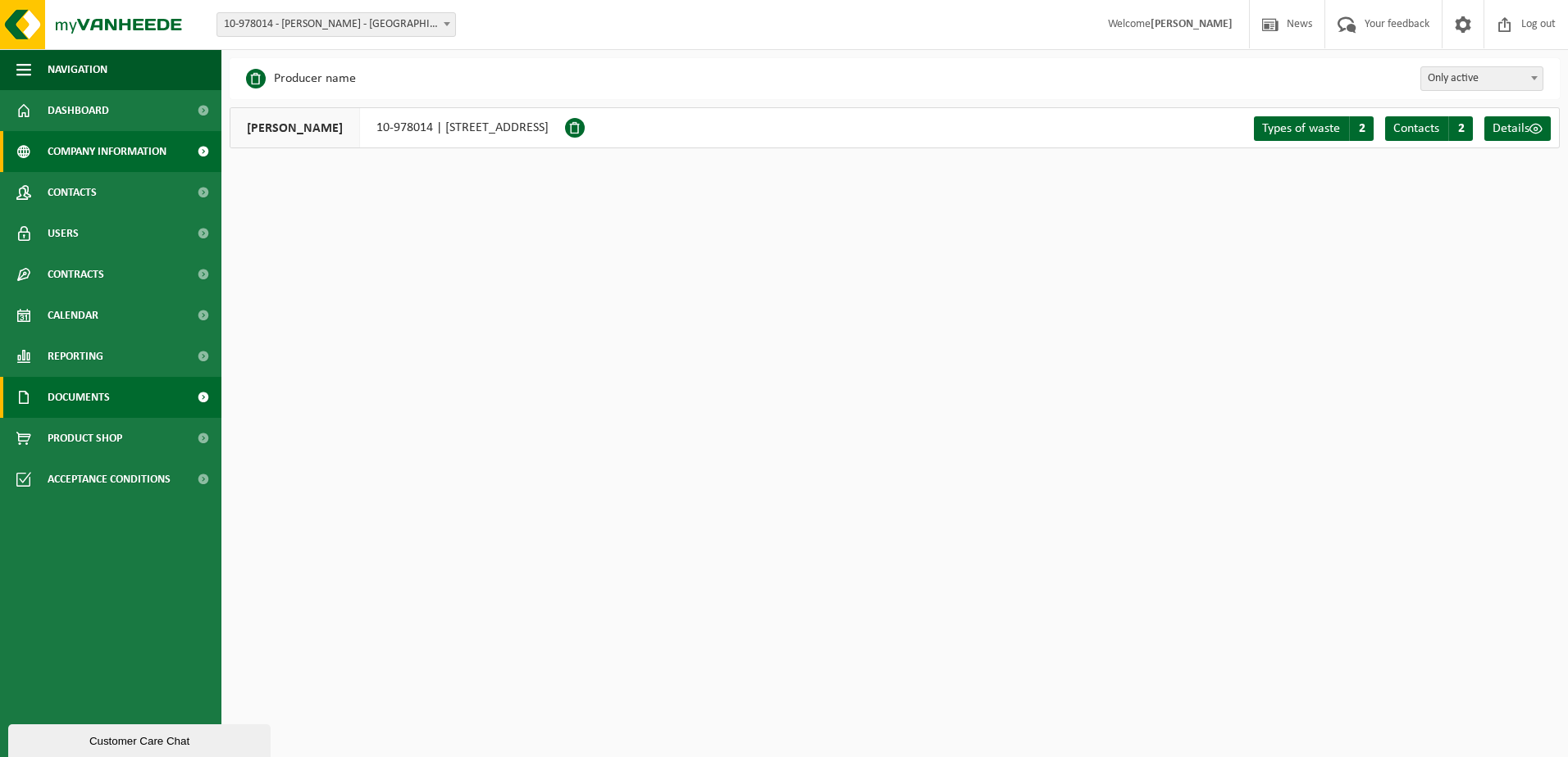
click at [76, 403] on span "Documents" at bounding box center [78, 397] width 62 height 41
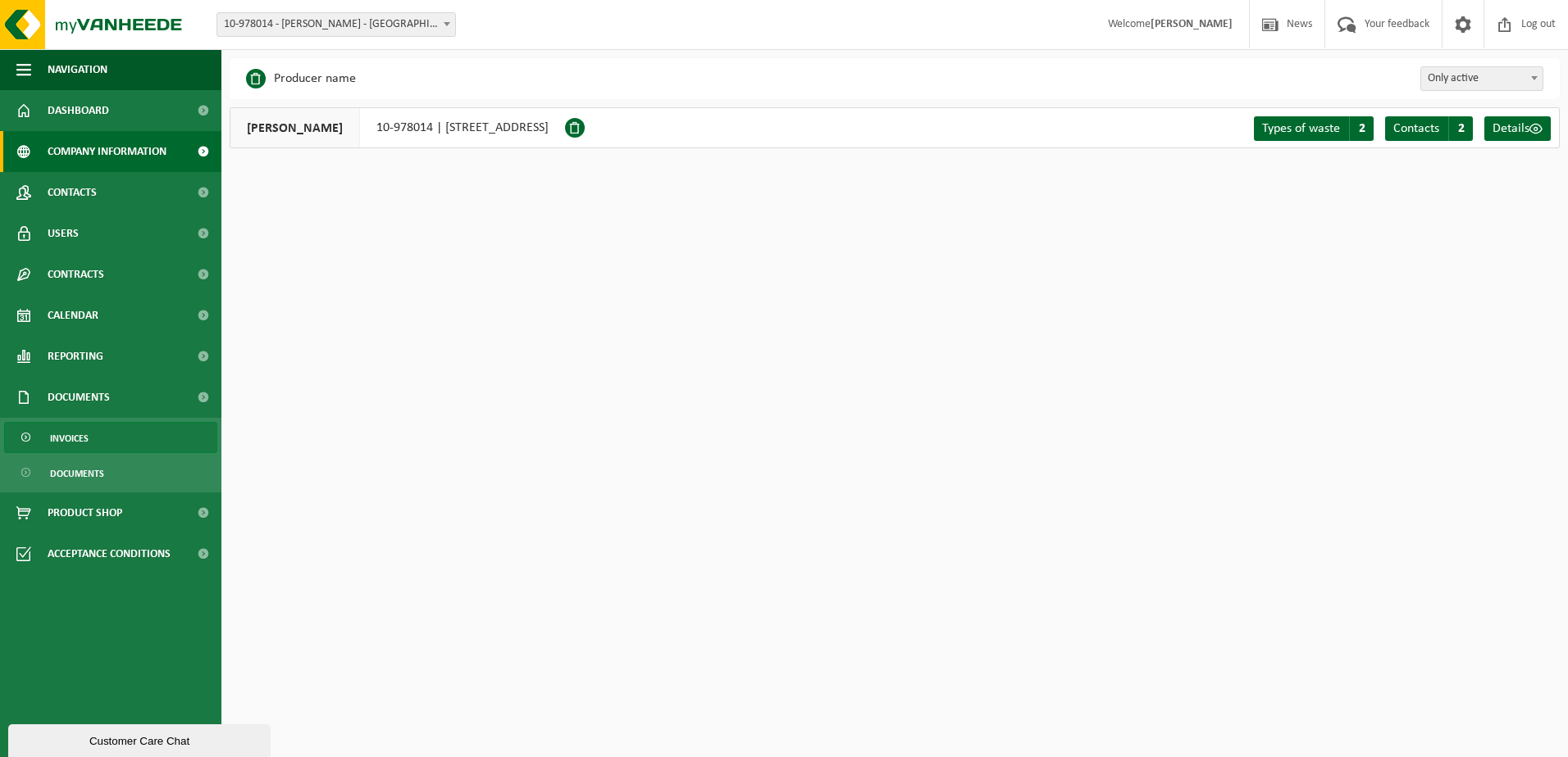
click at [82, 438] on span "Invoices" at bounding box center [69, 438] width 38 height 31
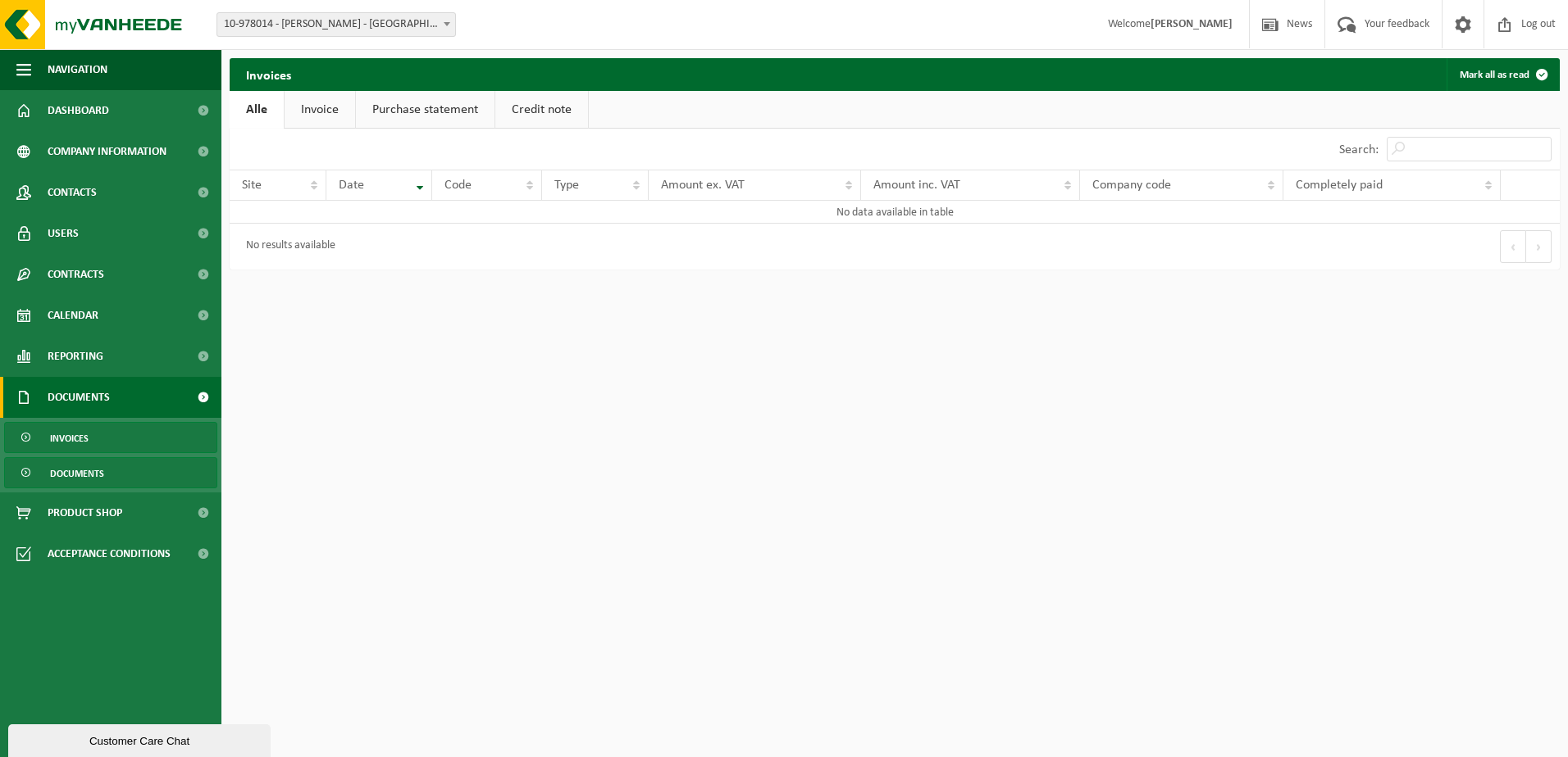
click at [72, 479] on span "Documents" at bounding box center [77, 473] width 54 height 31
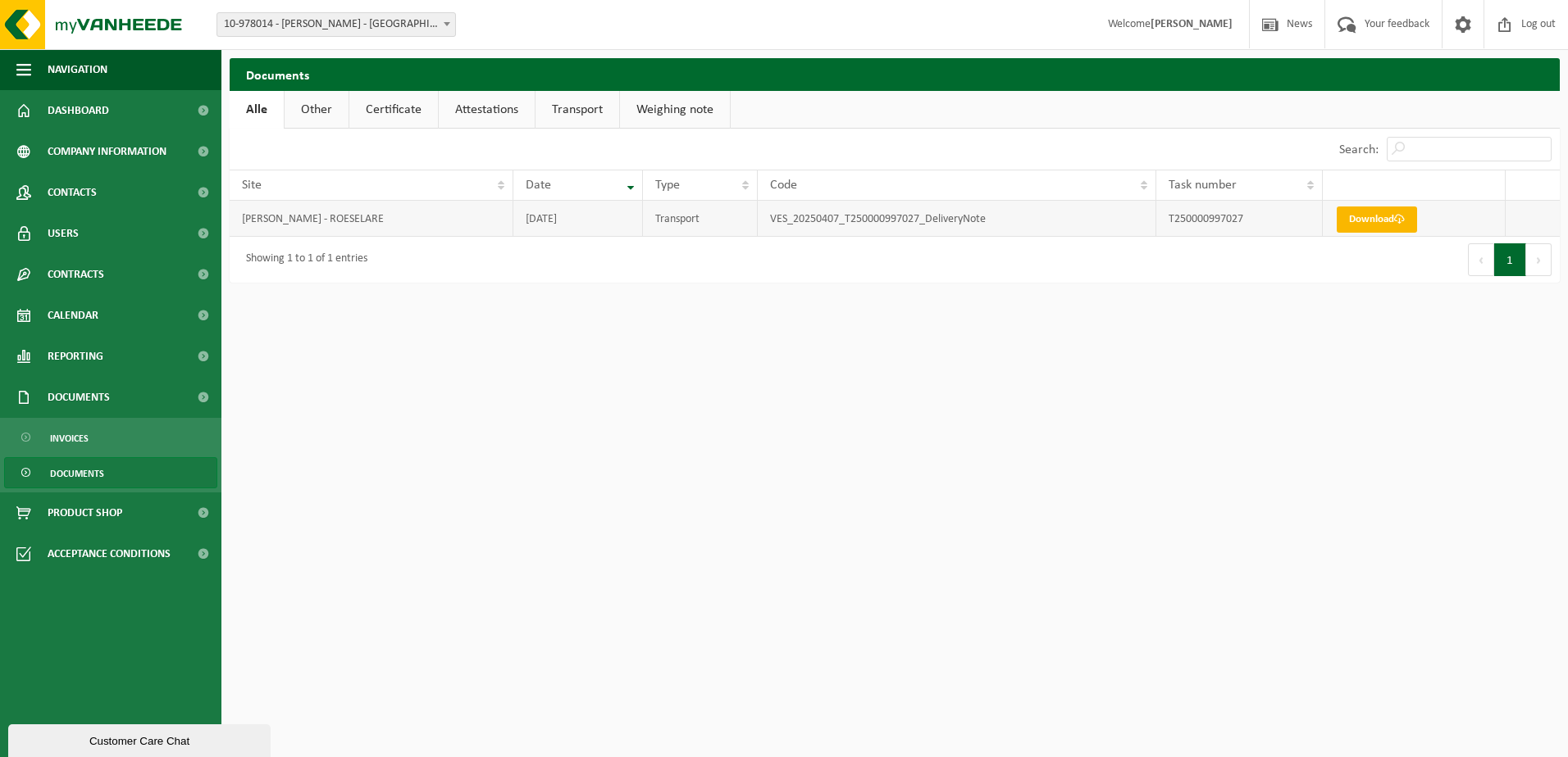
click at [1381, 219] on link "Download" at bounding box center [1376, 219] width 80 height 26
